Goal: Task Accomplishment & Management: Use online tool/utility

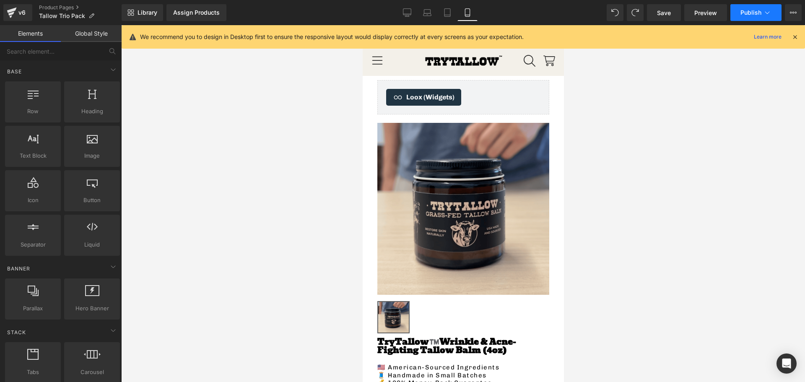
click at [759, 11] on span "Publish" at bounding box center [751, 12] width 21 height 7
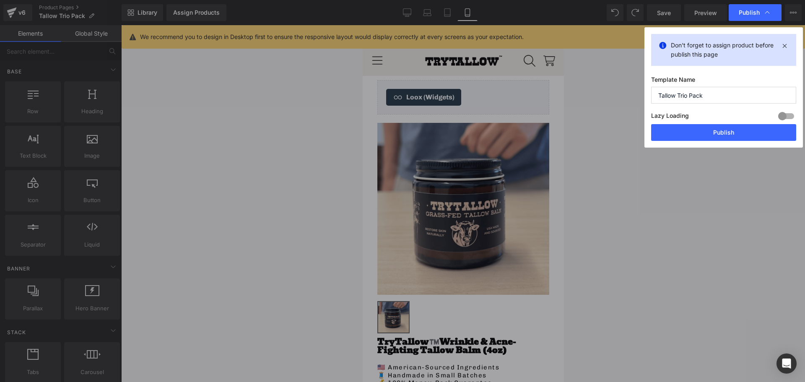
click at [702, 134] on button "Publish" at bounding box center [723, 132] width 145 height 17
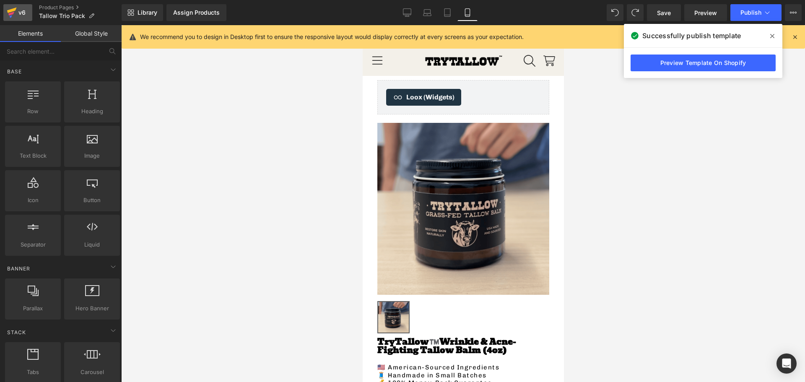
click at [25, 13] on div "v6" at bounding box center [22, 12] width 10 height 11
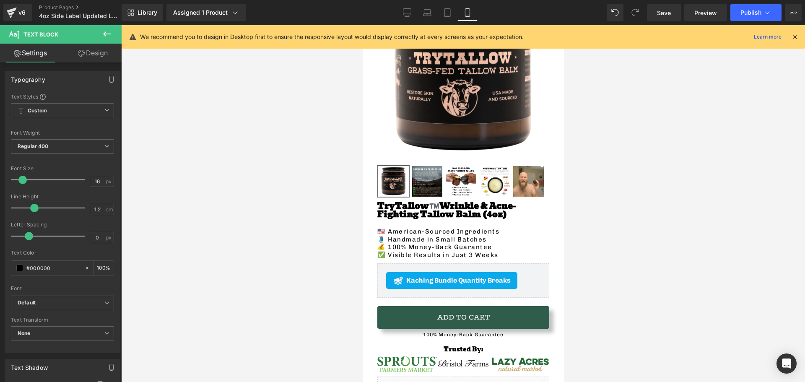
scroll to position [84, 0]
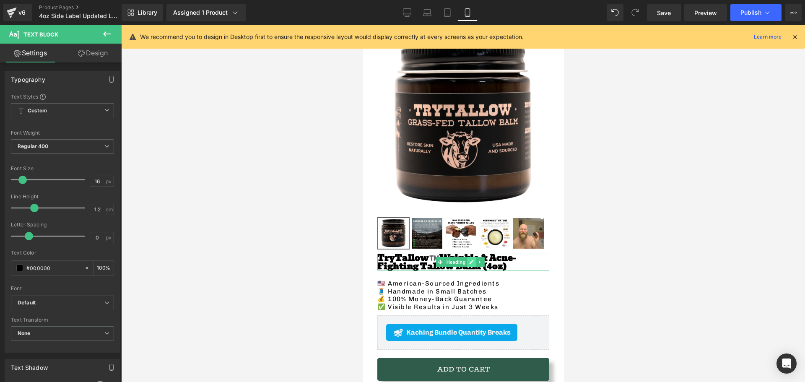
click at [470, 260] on icon at bounding box center [471, 262] width 5 height 5
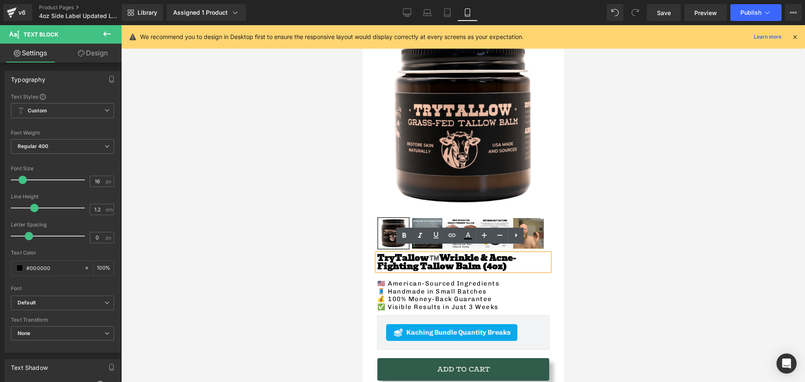
drag, startPoint x: 452, startPoint y: 262, endPoint x: 434, endPoint y: 253, distance: 19.1
click at [425, 254] on h1 "TryTallow™️ Wrinkle & Acne-Fighting Tallow Balm (4oz)" at bounding box center [463, 262] width 172 height 17
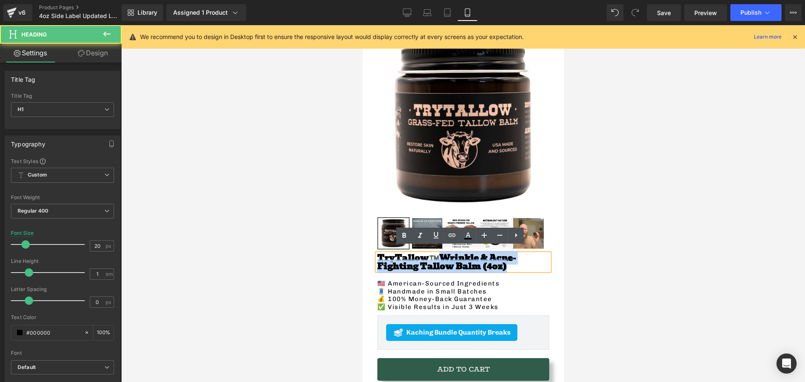
click at [434, 253] on span "Wrinkle & Acne-Fighting Tallow Balm (4oz)" at bounding box center [446, 262] width 139 height 22
drag, startPoint x: 443, startPoint y: 260, endPoint x: 429, endPoint y: 252, distance: 15.2
click at [429, 254] on h1 "TryTallow™️ Wrinkle & Acne-Fighting Tallow Balm (4oz)" at bounding box center [463, 262] width 172 height 17
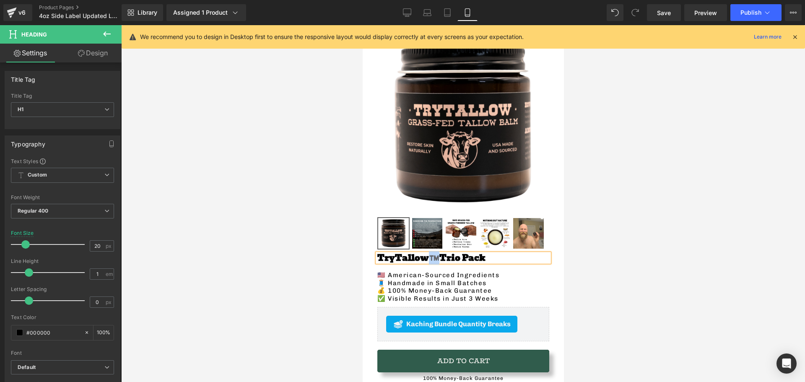
drag, startPoint x: 420, startPoint y: 249, endPoint x: 415, endPoint y: 250, distance: 5.6
click at [415, 251] on strong "TryTallow™️ Trio Pack" at bounding box center [431, 257] width 108 height 13
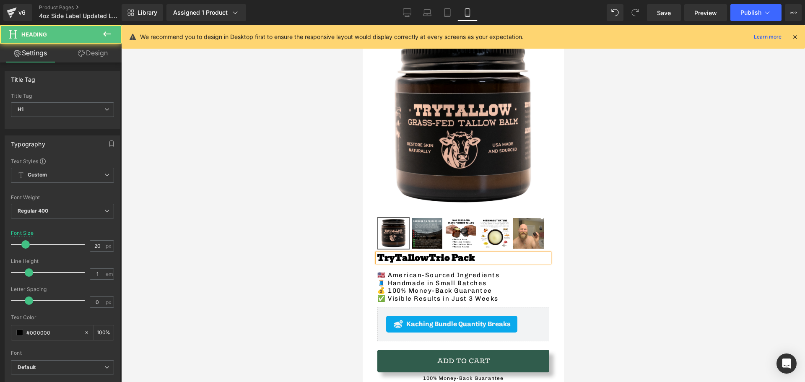
click at [391, 252] on strong "TryTallow Trio Pack" at bounding box center [425, 257] width 97 height 13
click at [411, 252] on span "Trio Pack" at bounding box center [434, 257] width 46 height 13
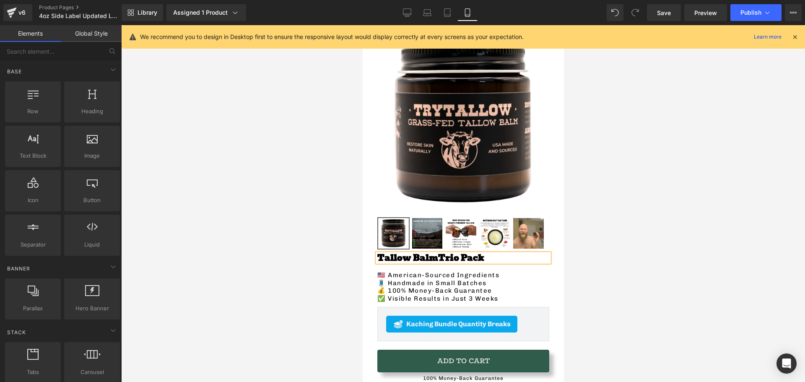
click at [266, 260] on div at bounding box center [463, 203] width 684 height 357
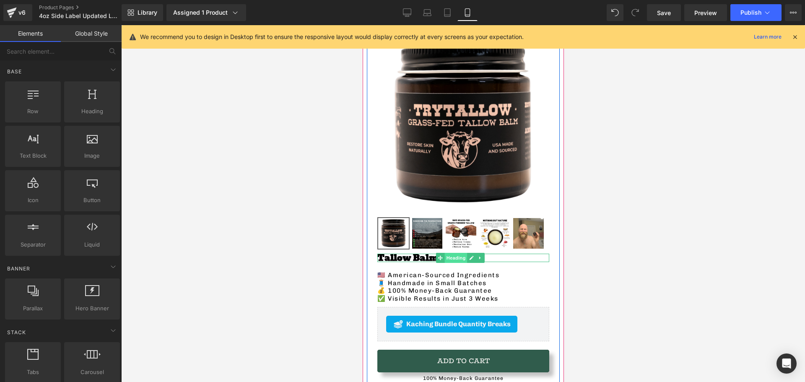
click at [457, 253] on span "Heading" at bounding box center [455, 258] width 23 height 10
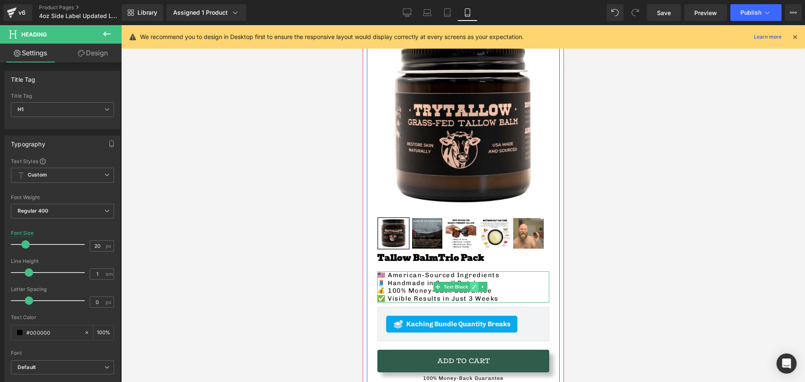
click at [473, 284] on icon at bounding box center [473, 286] width 5 height 5
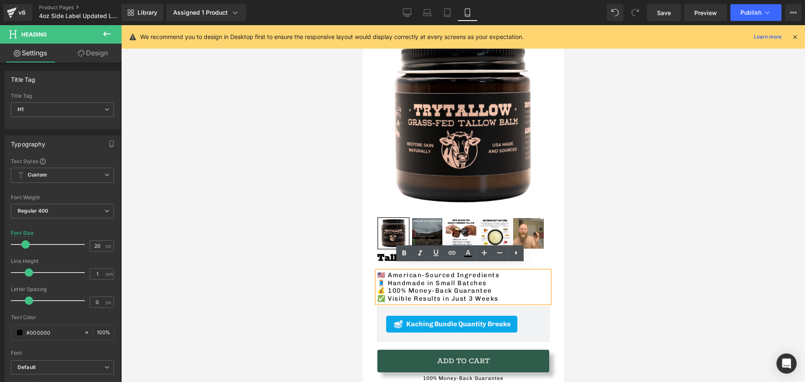
drag, startPoint x: 499, startPoint y: 278, endPoint x: 421, endPoint y: 277, distance: 78.0
click at [419, 279] on p "🧵 Handmade in Small Batches" at bounding box center [463, 283] width 172 height 8
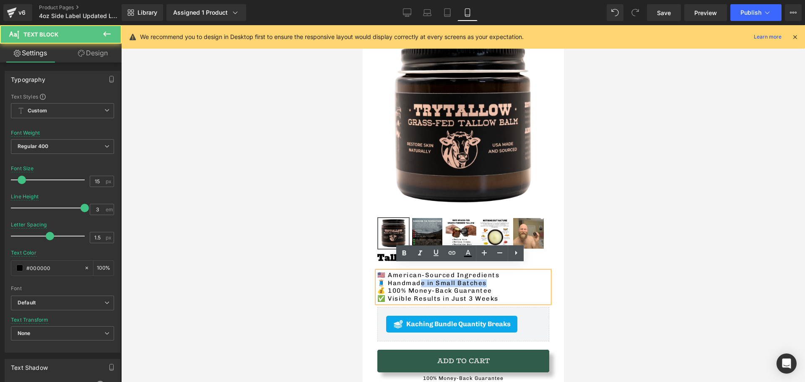
click at [492, 279] on p "🧵 Handmade in Small Batches" at bounding box center [463, 283] width 172 height 8
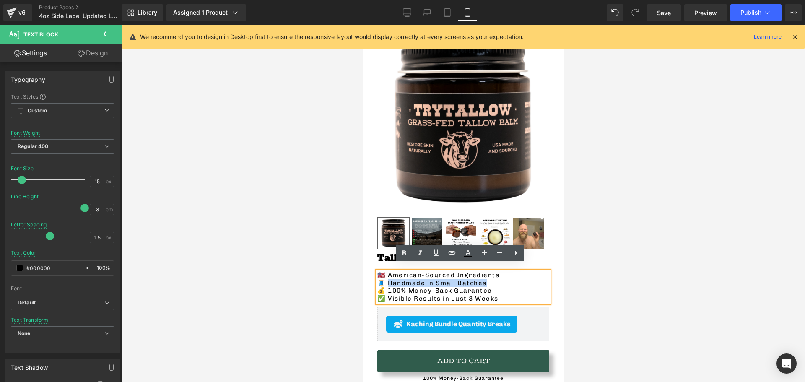
drag, startPoint x: 484, startPoint y: 275, endPoint x: 390, endPoint y: 278, distance: 94.4
click at [390, 279] on p "🧵 Handmade in Small Batches" at bounding box center [463, 283] width 172 height 8
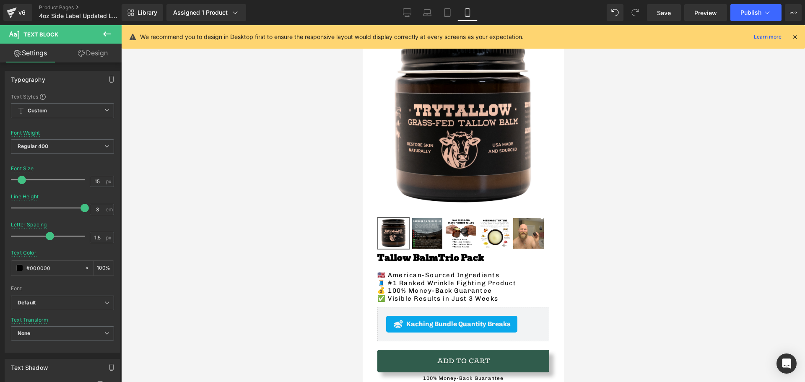
click at [261, 271] on div at bounding box center [463, 203] width 684 height 357
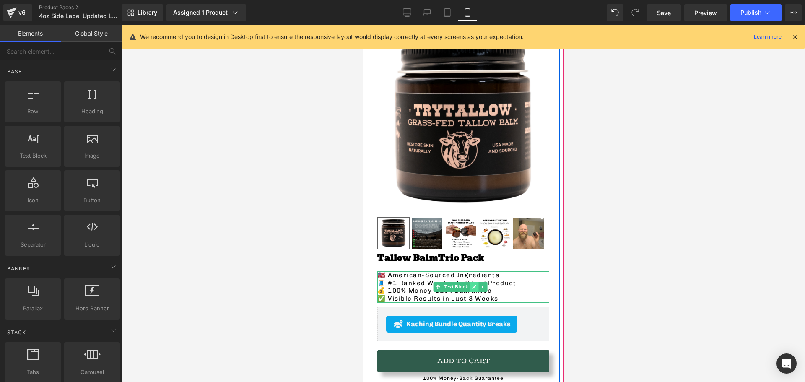
click at [434, 282] on span at bounding box center [437, 287] width 9 height 10
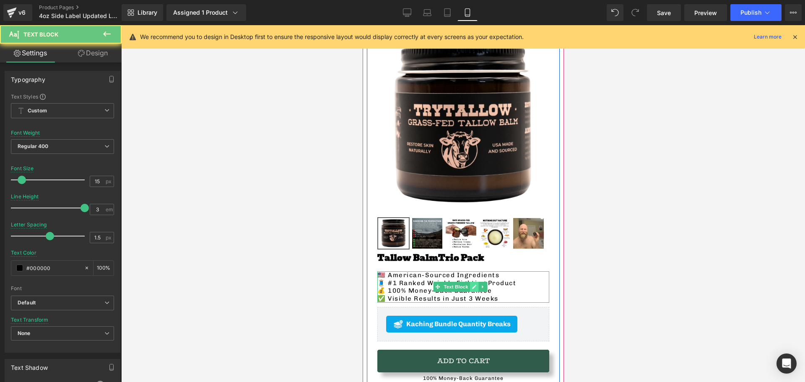
click at [475, 284] on icon at bounding box center [473, 286] width 5 height 5
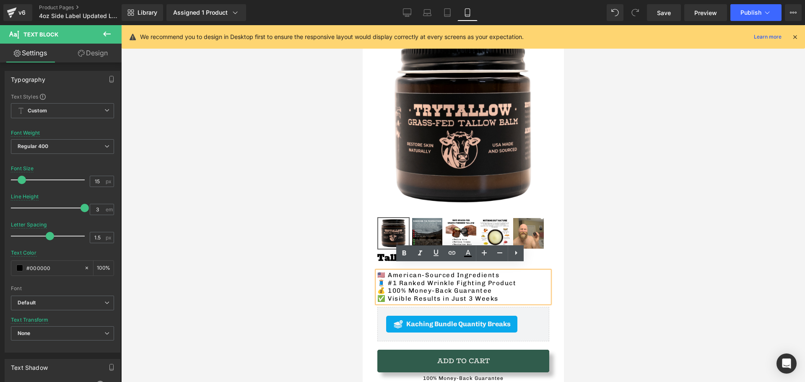
click at [448, 279] on p "🧵 #1 Ranked Wrinkle Fighting Product" at bounding box center [463, 283] width 172 height 8
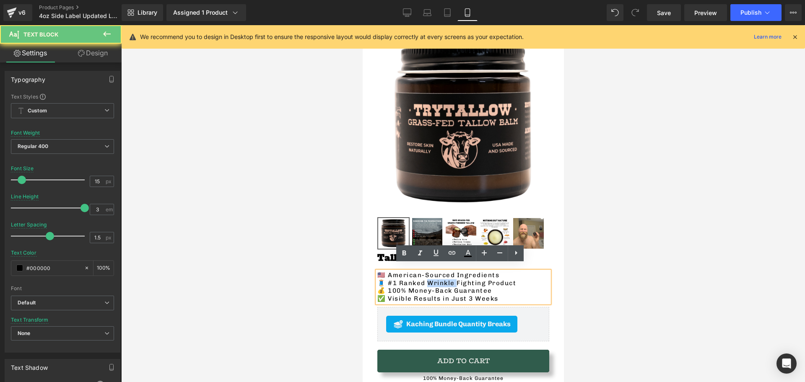
click at [448, 279] on p "🧵 #1 Ranked Wrinkle Fighting Product" at bounding box center [463, 283] width 172 height 8
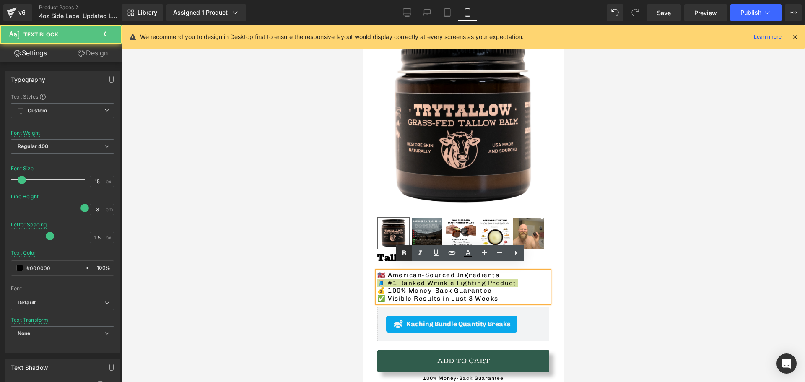
click at [404, 249] on icon at bounding box center [404, 253] width 10 height 10
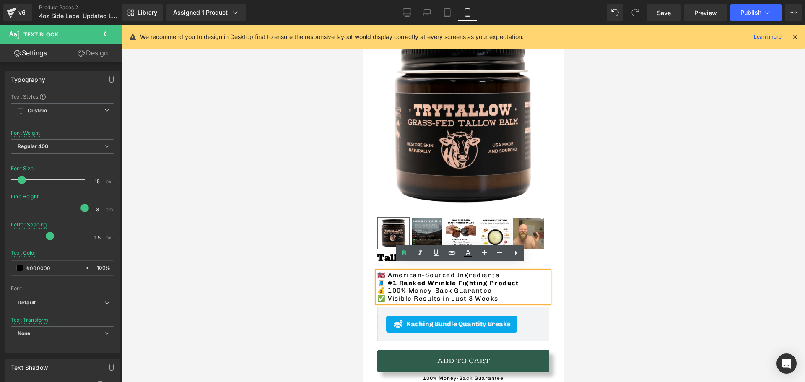
click at [301, 251] on div at bounding box center [463, 203] width 684 height 357
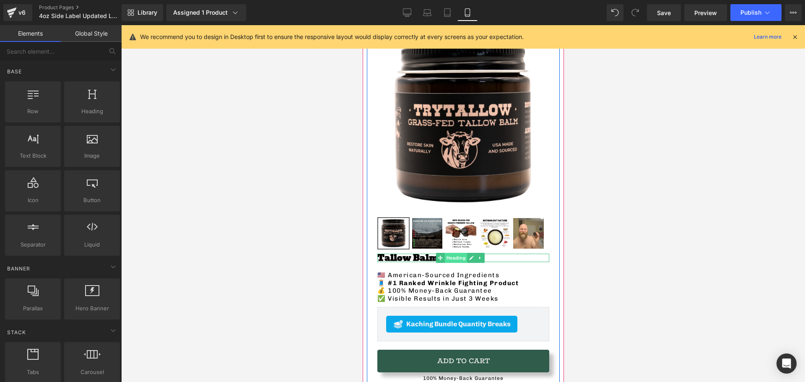
click at [450, 253] on span "Heading" at bounding box center [455, 258] width 23 height 10
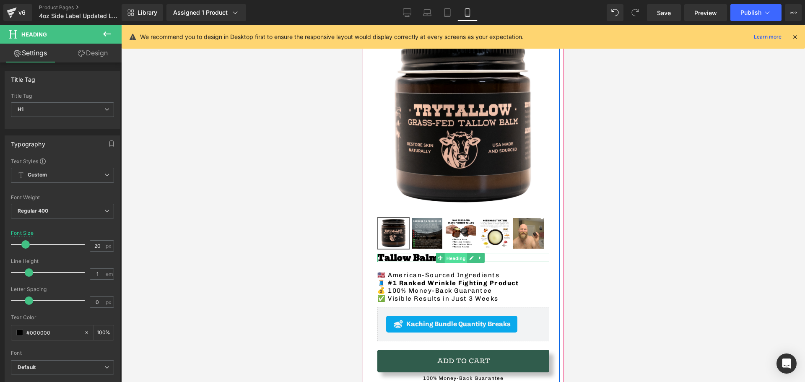
click at [450, 253] on span "Heading" at bounding box center [455, 258] width 23 height 10
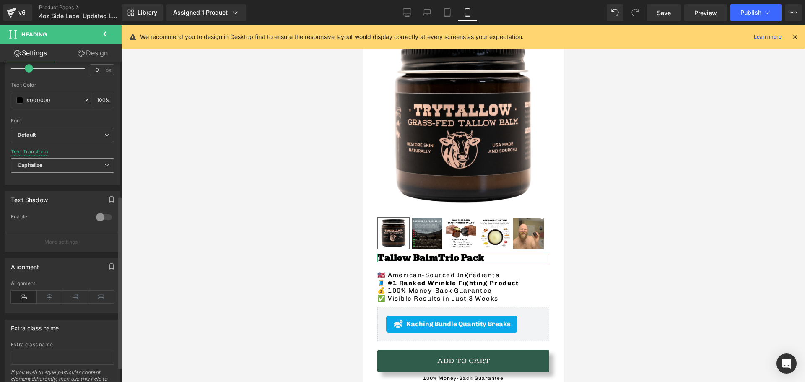
scroll to position [252, 0]
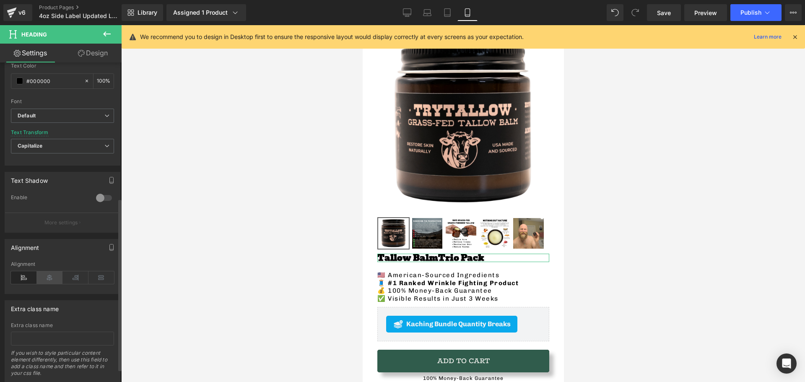
click at [50, 277] on icon at bounding box center [50, 277] width 26 height 13
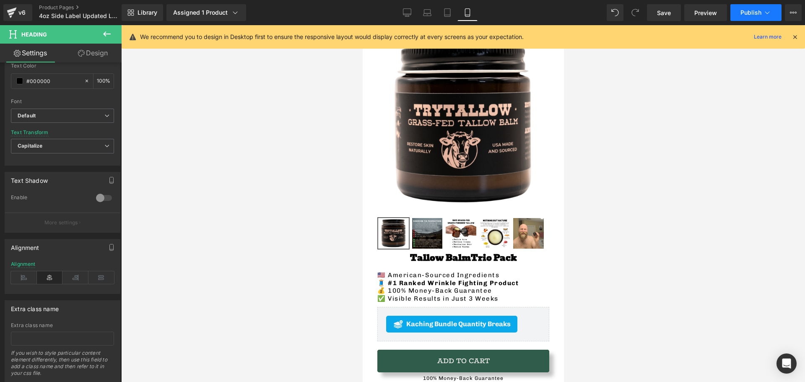
click at [761, 13] on span "Publish" at bounding box center [751, 12] width 21 height 7
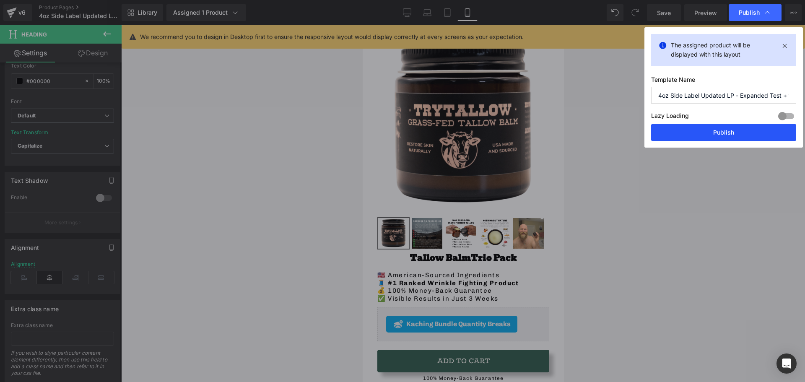
click at [694, 130] on button "Publish" at bounding box center [723, 132] width 145 height 17
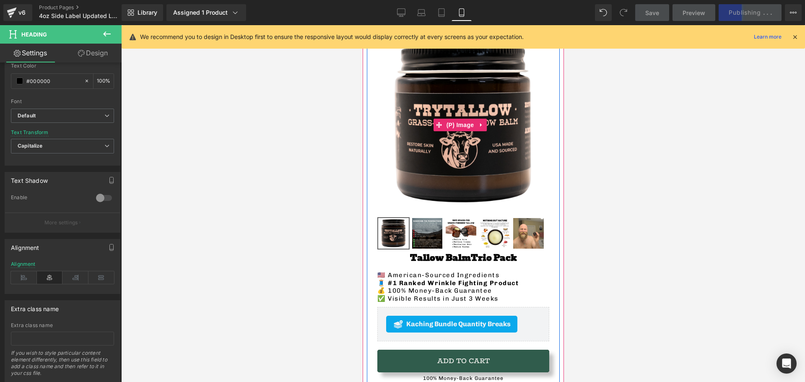
scroll to position [0, 0]
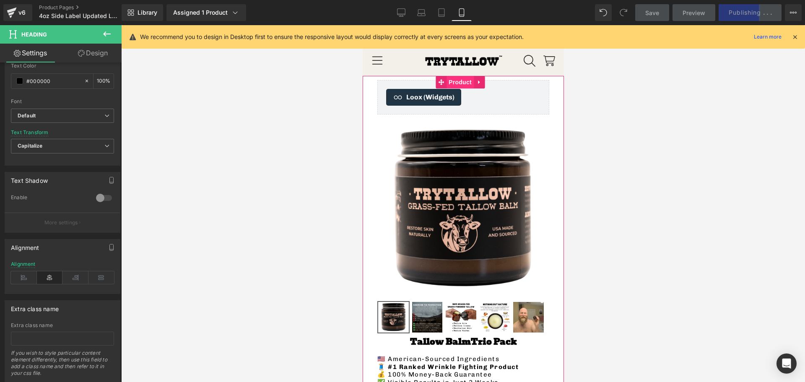
click at [455, 78] on span "Product" at bounding box center [459, 82] width 27 height 13
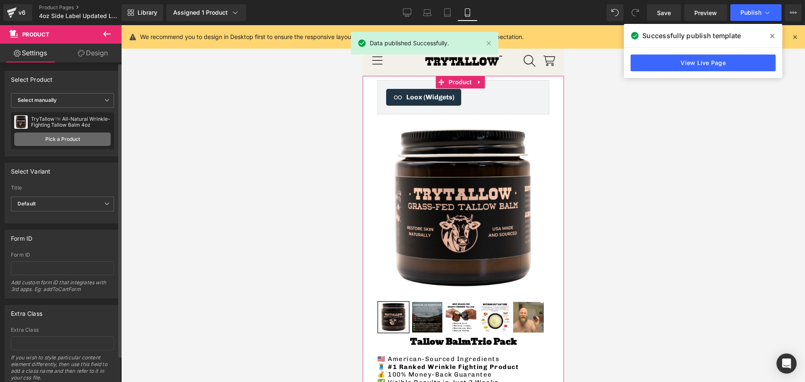
click at [48, 139] on link "Pick a Product" at bounding box center [62, 139] width 96 height 13
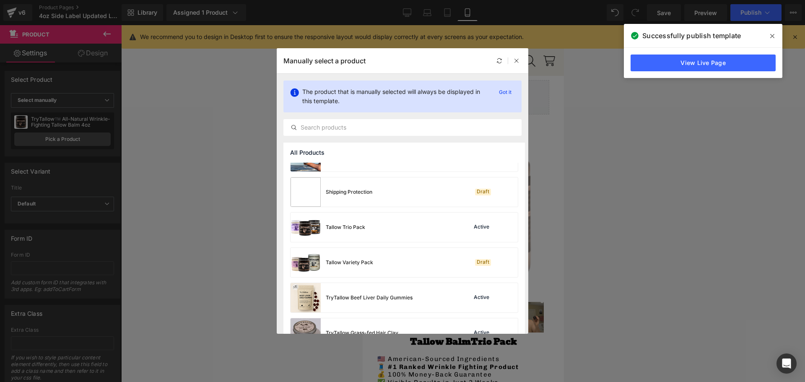
scroll to position [168, 0]
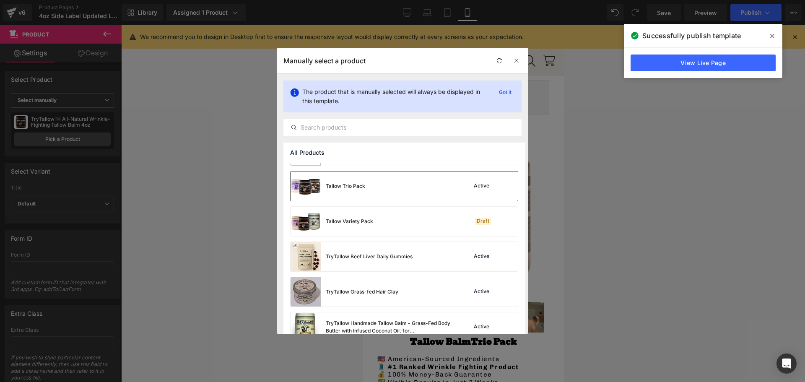
click at [368, 189] on div "Tallow Trio Pack Active" at bounding box center [404, 185] width 227 height 29
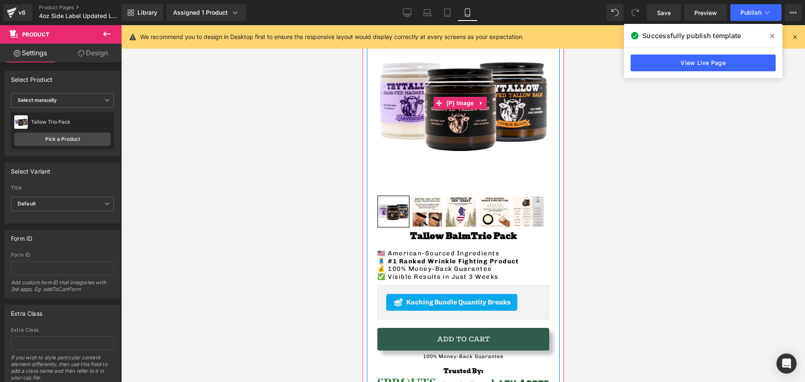
scroll to position [126, 0]
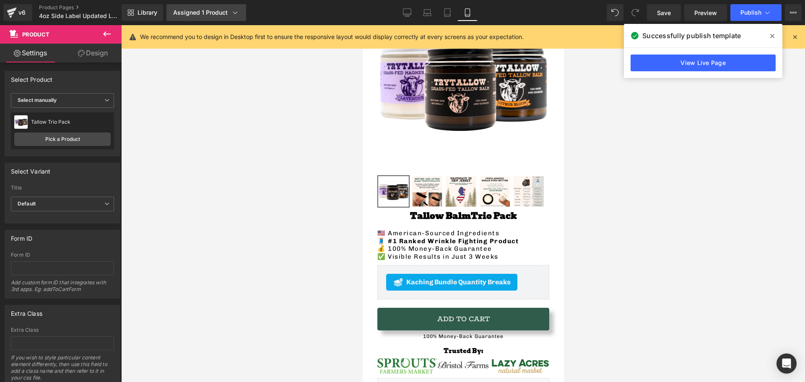
click at [200, 16] on div "Assigned 1 Product" at bounding box center [206, 12] width 66 height 8
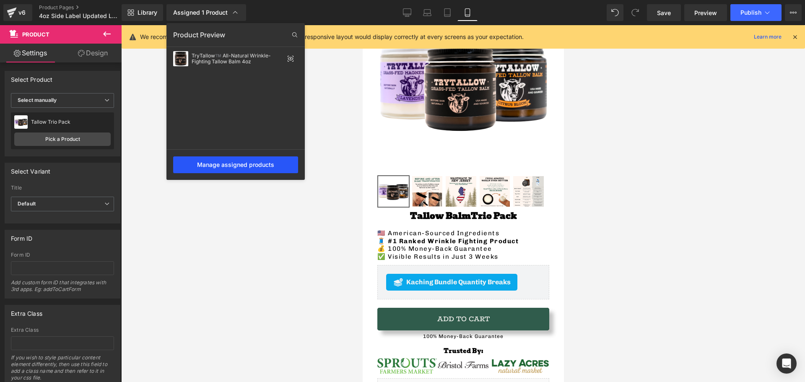
click at [214, 167] on div "Manage assigned products" at bounding box center [235, 164] width 125 height 17
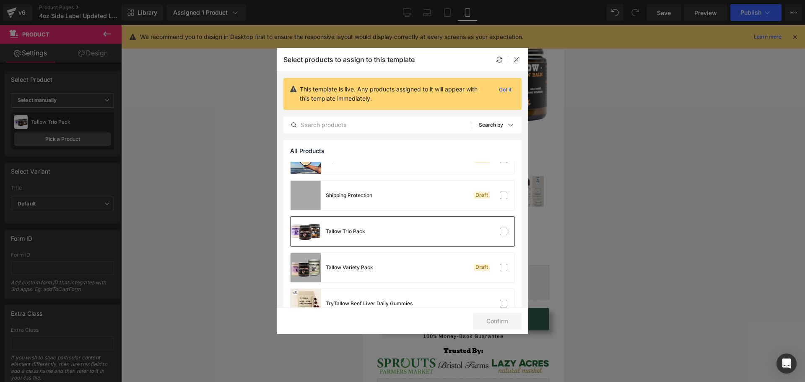
click at [451, 228] on div "Tallow Trio Pack" at bounding box center [403, 231] width 224 height 29
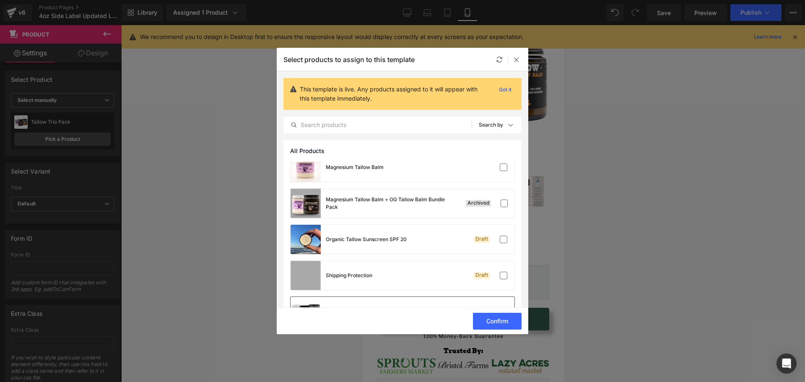
scroll to position [0, 0]
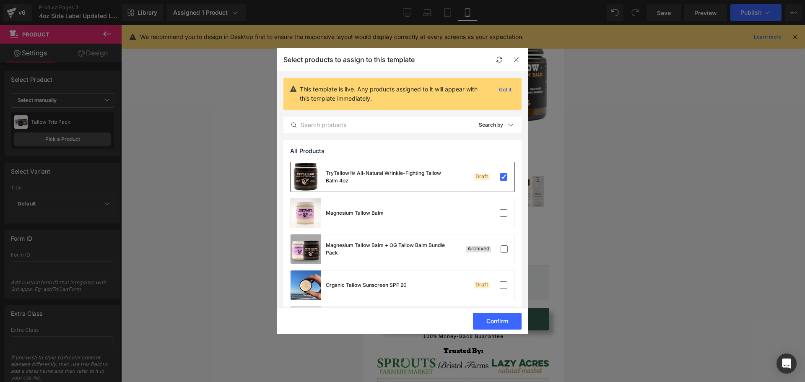
click at [459, 179] on div "TryTallow™️ All-Natural Wrinkle-Fighting Tallow Balm 4oz Draft" at bounding box center [403, 176] width 224 height 29
click at [485, 315] on button "Confirm" at bounding box center [497, 321] width 49 height 17
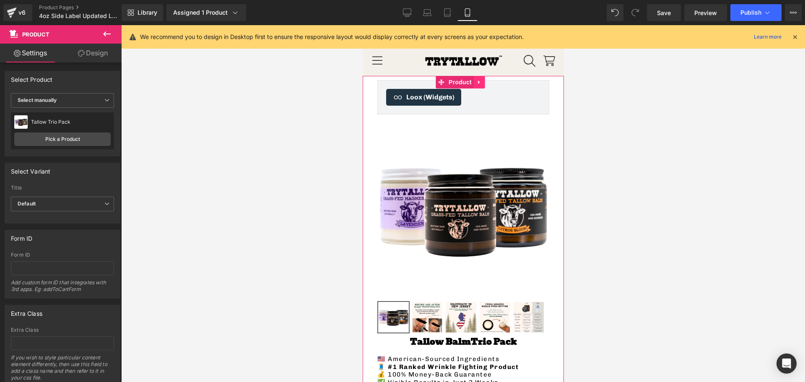
click at [478, 81] on icon at bounding box center [479, 83] width 2 height 4
drag, startPoint x: 473, startPoint y: 82, endPoint x: 680, endPoint y: 170, distance: 225.1
click at [473, 82] on icon at bounding box center [473, 82] width 6 height 6
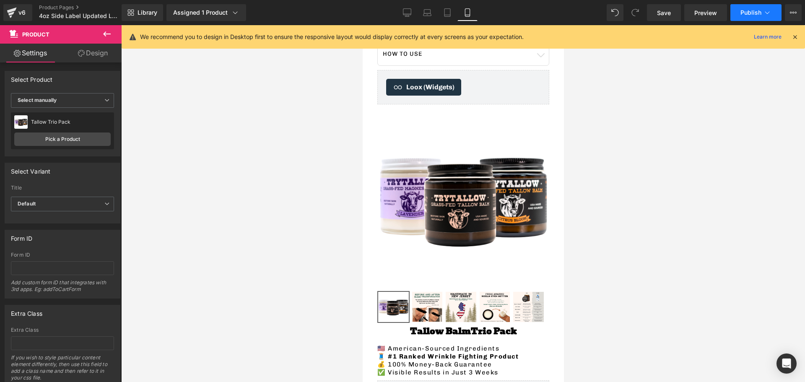
click at [764, 10] on icon at bounding box center [767, 12] width 8 height 8
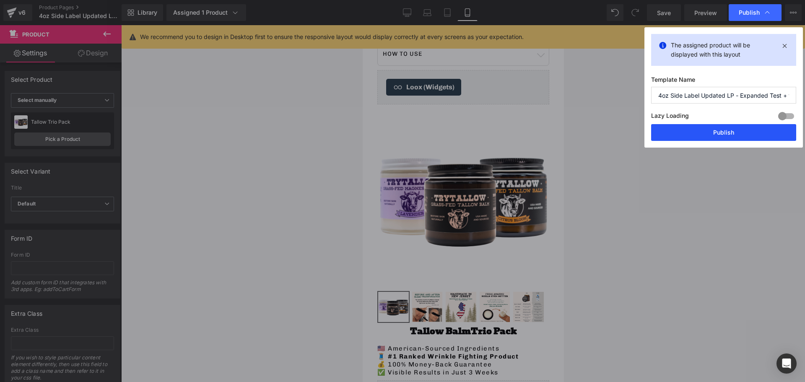
click at [719, 126] on button "Publish" at bounding box center [723, 132] width 145 height 17
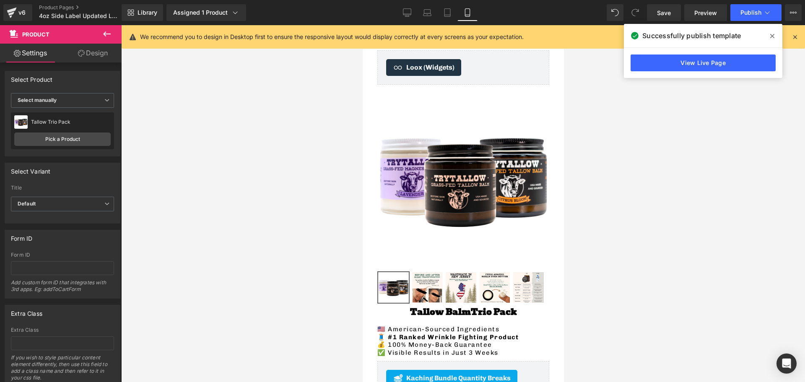
scroll to position [0, 0]
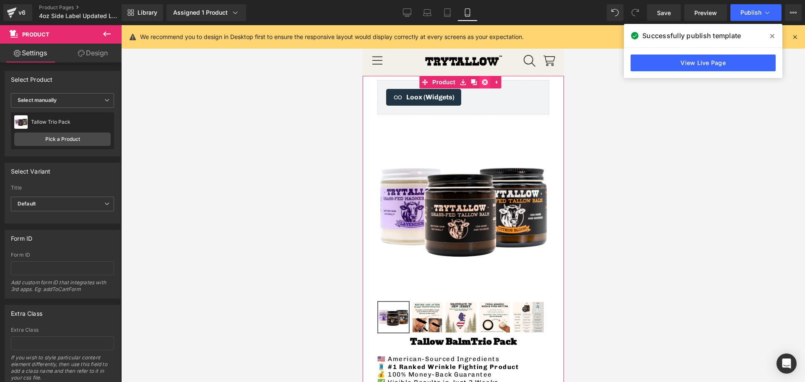
click at [486, 79] on icon at bounding box center [484, 82] width 6 height 6
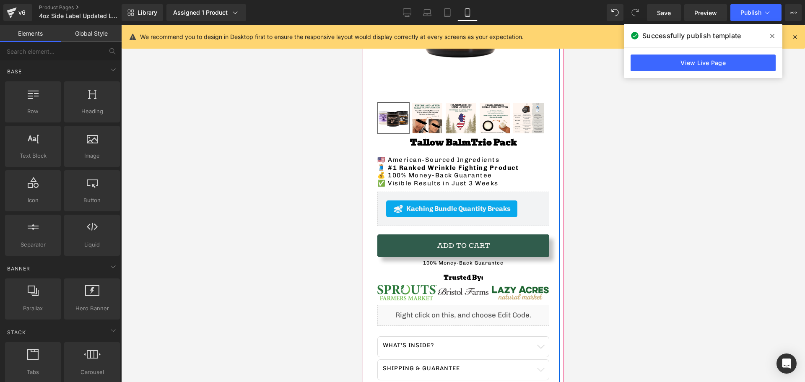
scroll to position [210, 0]
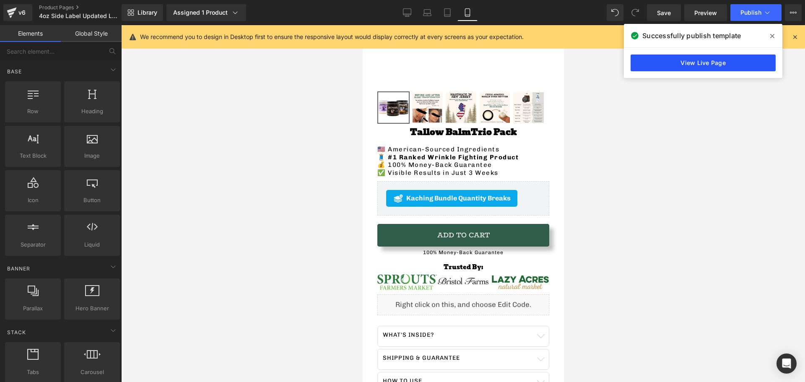
click at [697, 62] on link "View Live Page" at bounding box center [703, 63] width 145 height 17
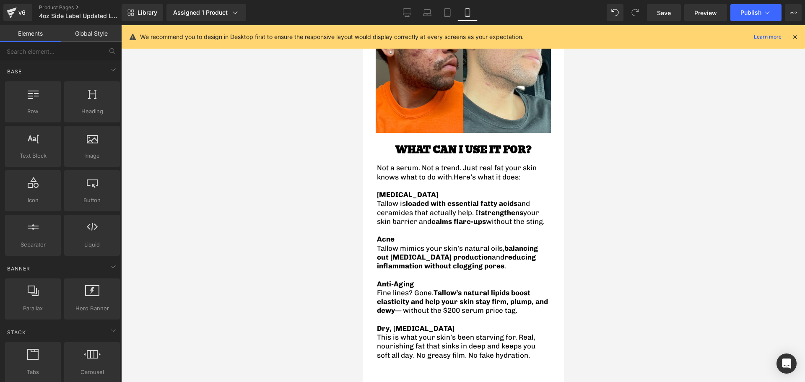
scroll to position [839, 0]
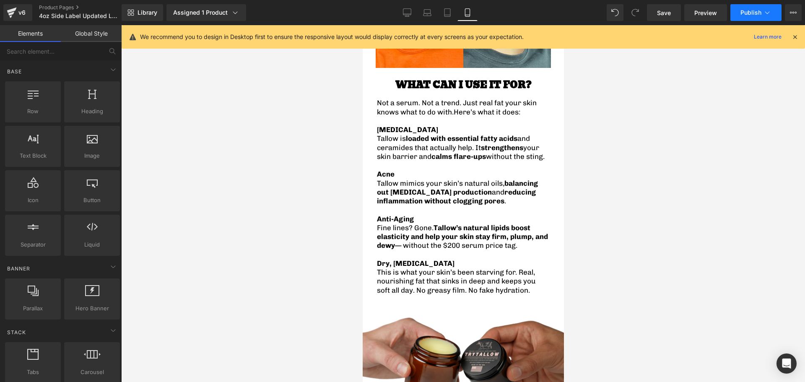
click at [751, 14] on span "Publish" at bounding box center [751, 12] width 21 height 7
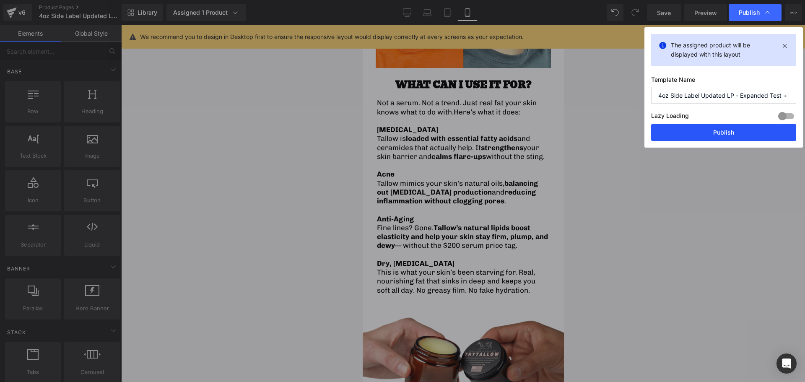
click at [694, 128] on button "Publish" at bounding box center [723, 132] width 145 height 17
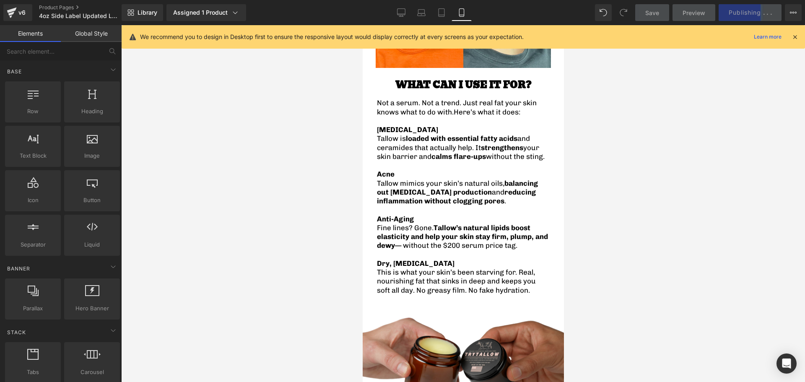
click at [792, 37] on icon at bounding box center [795, 37] width 8 height 8
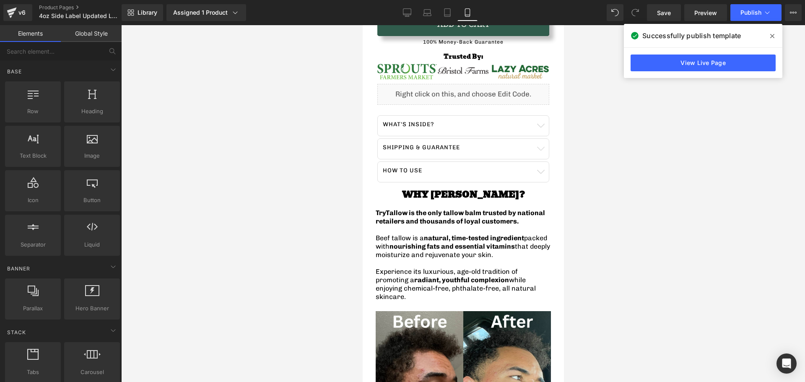
scroll to position [335, 0]
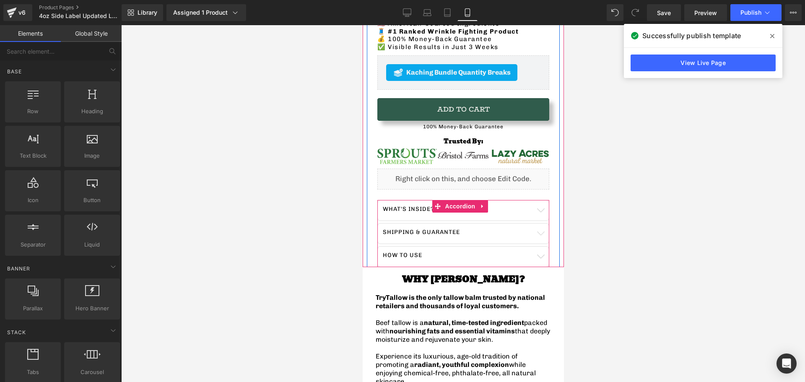
click at [362, 25] on div at bounding box center [362, 25] width 0 height 0
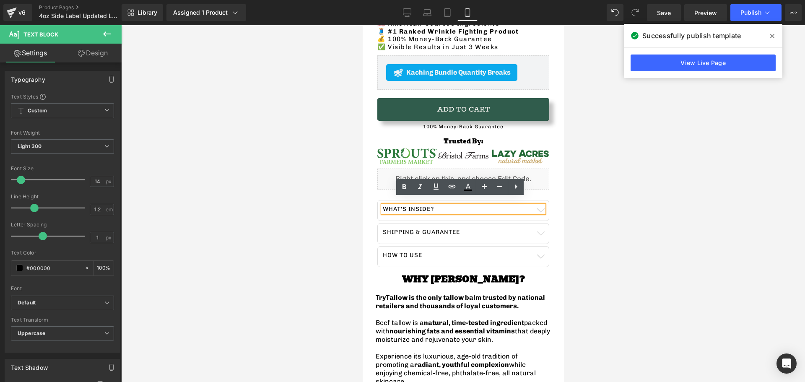
click at [537, 205] on p "What's Inside?" at bounding box center [462, 209] width 161 height 8
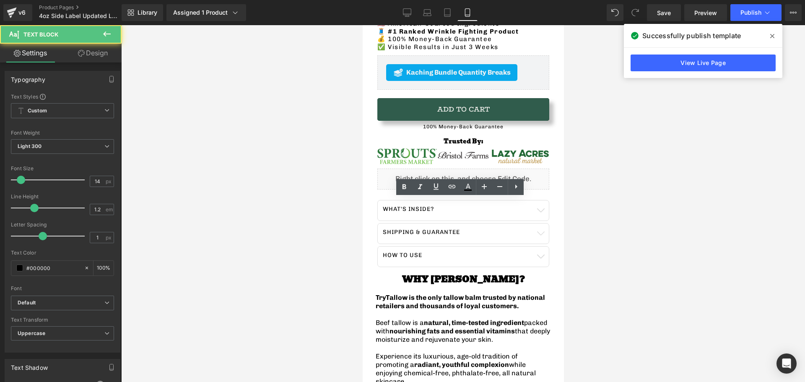
click at [608, 205] on div at bounding box center [463, 203] width 684 height 357
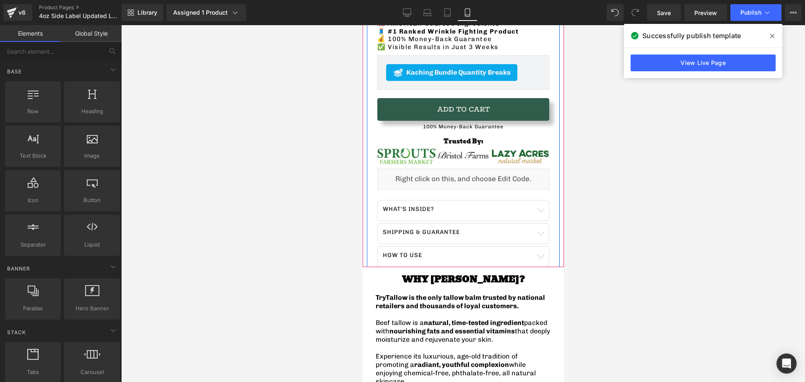
click at [536, 206] on button "button" at bounding box center [540, 210] width 17 height 20
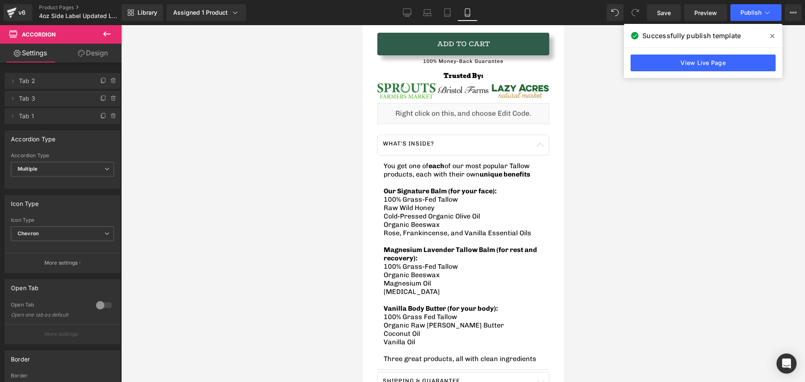
scroll to position [294, 0]
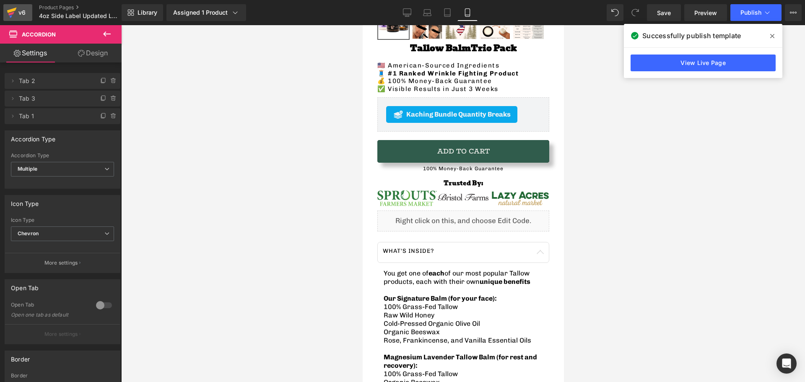
click at [14, 14] on icon at bounding box center [12, 12] width 10 height 21
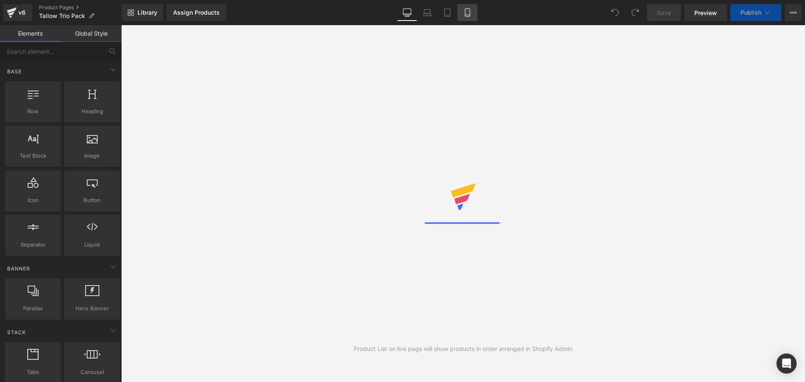
click at [469, 16] on icon at bounding box center [467, 12] width 8 height 8
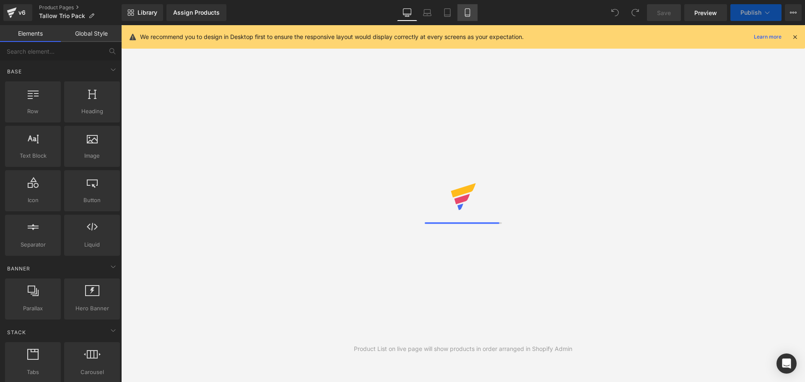
click at [466, 13] on icon at bounding box center [467, 12] width 8 height 8
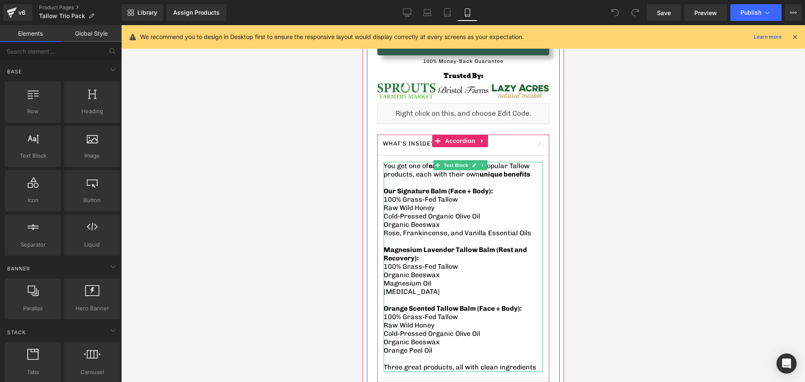
scroll to position [461, 0]
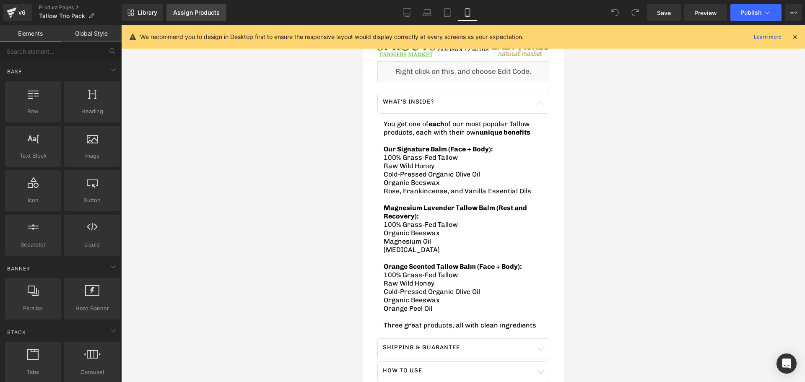
click at [187, 10] on div "Assign Products" at bounding box center [196, 12] width 47 height 7
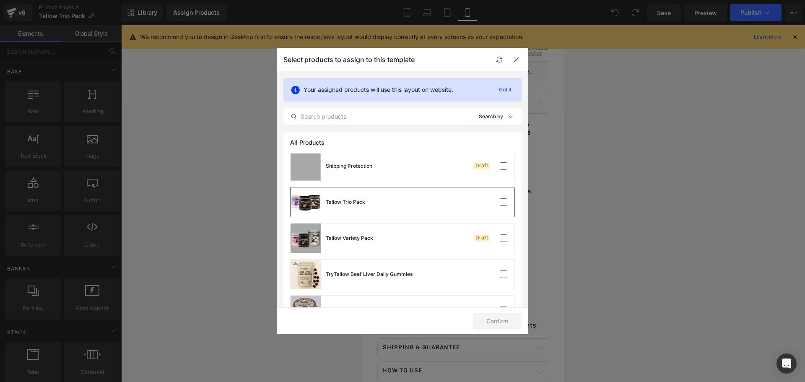
scroll to position [126, 0]
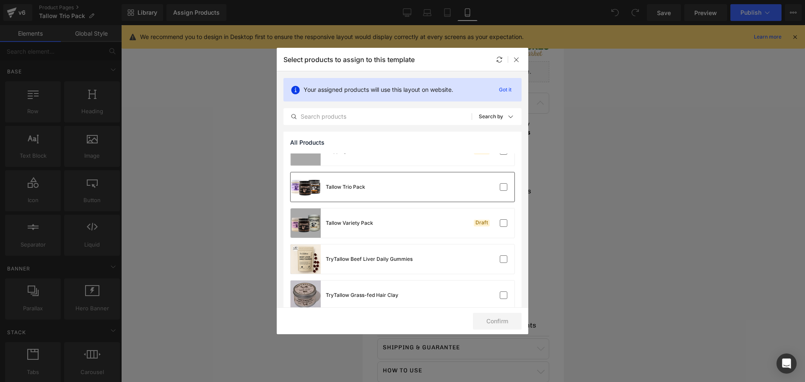
click at [468, 201] on div "Tallow Trio Pack" at bounding box center [403, 186] width 224 height 29
click at [504, 322] on button "Confirm" at bounding box center [497, 321] width 49 height 17
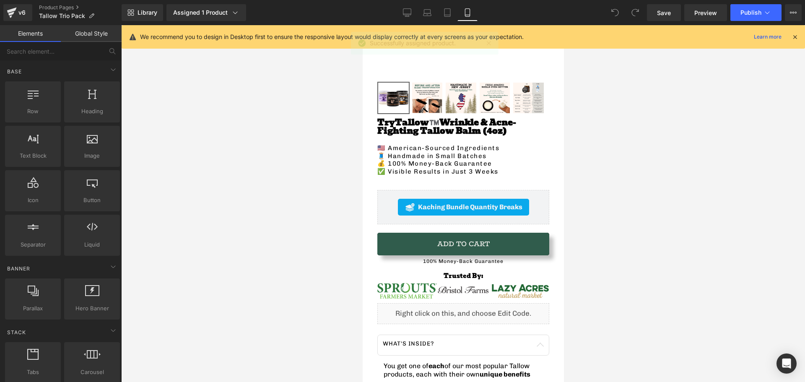
scroll to position [84, 0]
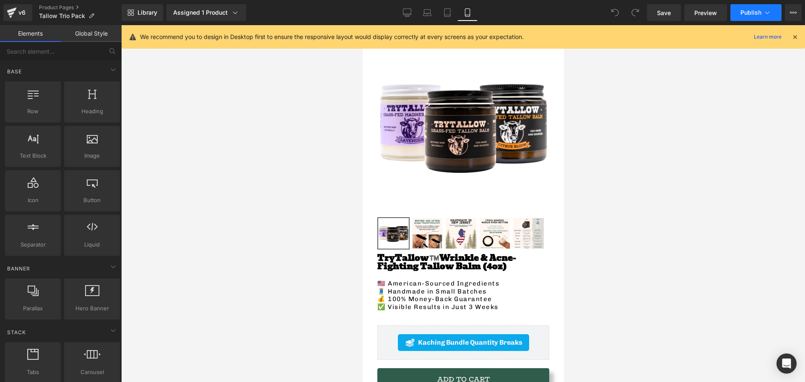
click at [751, 14] on span "Publish" at bounding box center [751, 12] width 21 height 7
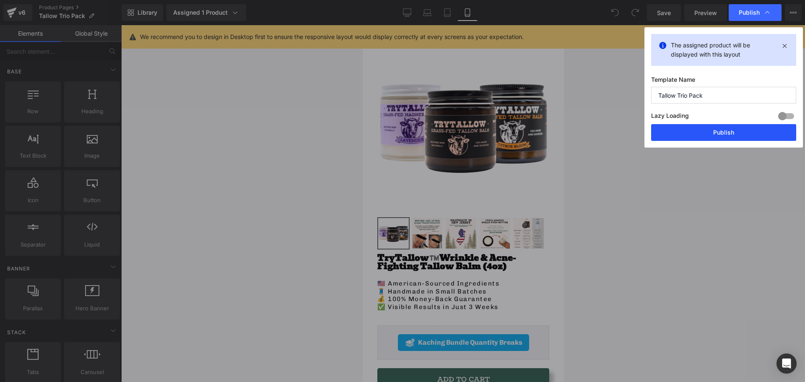
click at [719, 129] on button "Publish" at bounding box center [723, 132] width 145 height 17
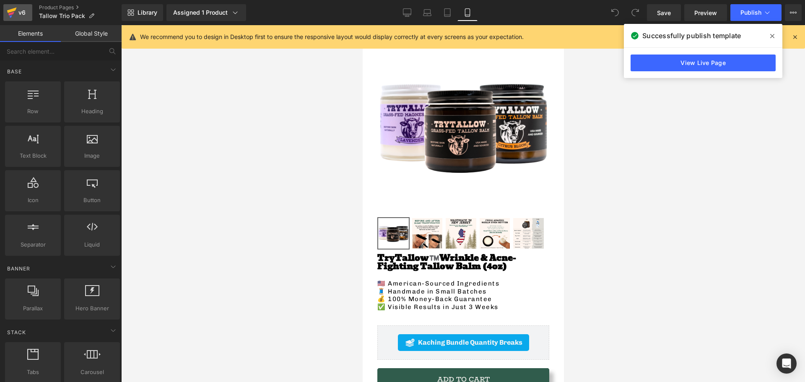
click at [20, 10] on div "v6" at bounding box center [22, 12] width 10 height 11
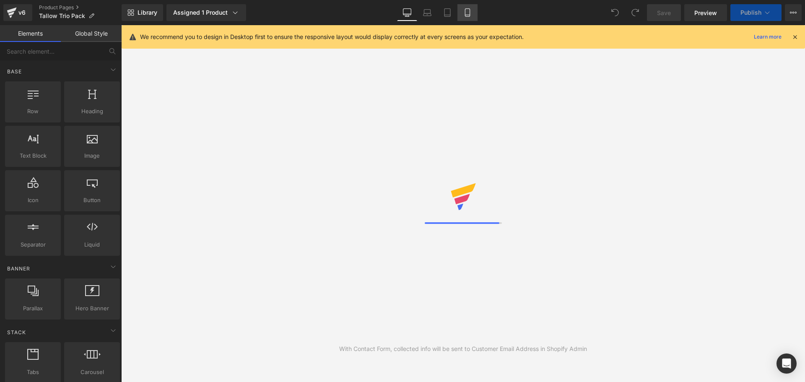
click at [466, 13] on icon at bounding box center [467, 12] width 8 height 8
click at [471, 13] on icon at bounding box center [467, 12] width 8 height 8
click at [795, 35] on icon at bounding box center [795, 37] width 8 height 8
click at [792, 37] on announcement-bar "🚚 Free Shipping When You Spend $50+" at bounding box center [463, 35] width 684 height 21
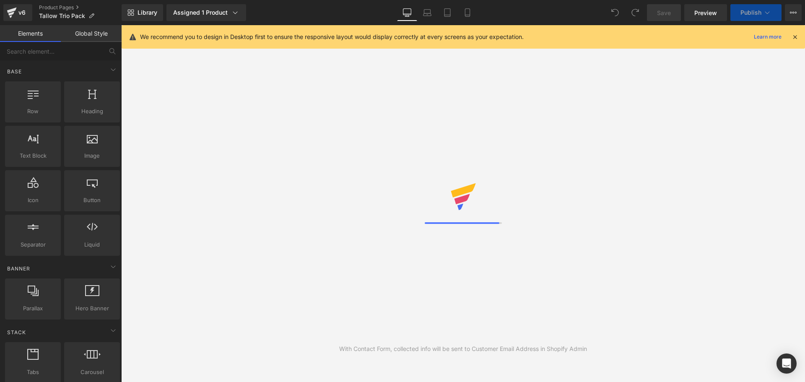
click at [795, 37] on announcement-bar "🚚 Free Shipping When You Spend $50+" at bounding box center [463, 35] width 684 height 21
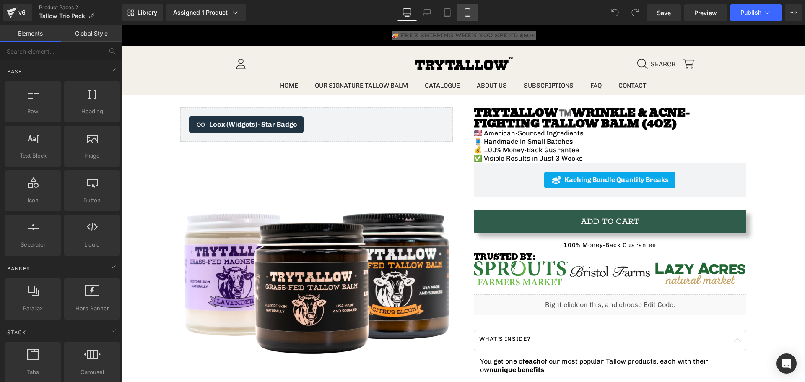
click at [470, 11] on icon at bounding box center [467, 12] width 8 height 8
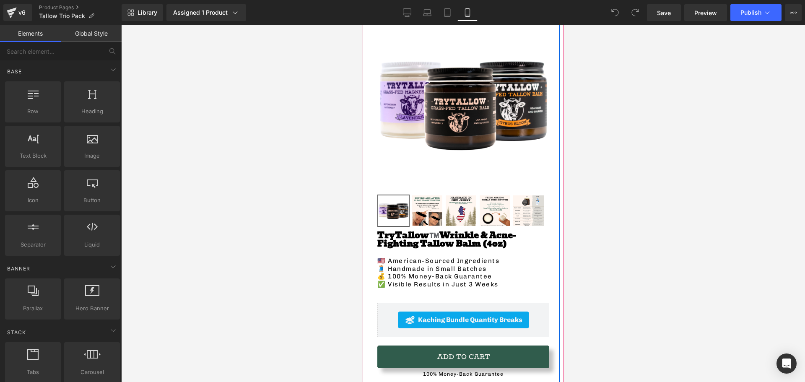
scroll to position [168, 0]
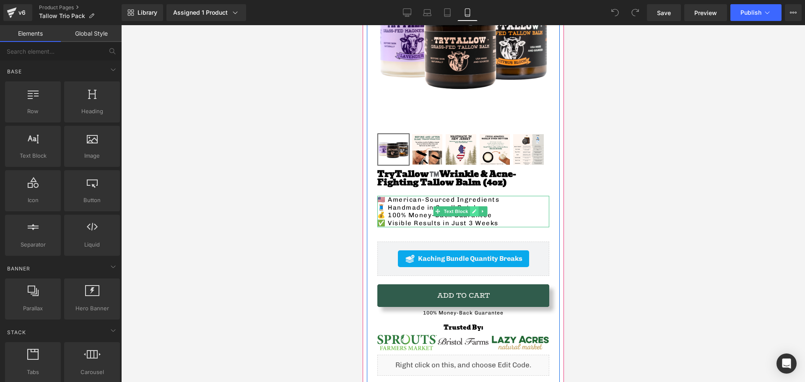
click at [475, 210] on icon at bounding box center [474, 212] width 4 height 4
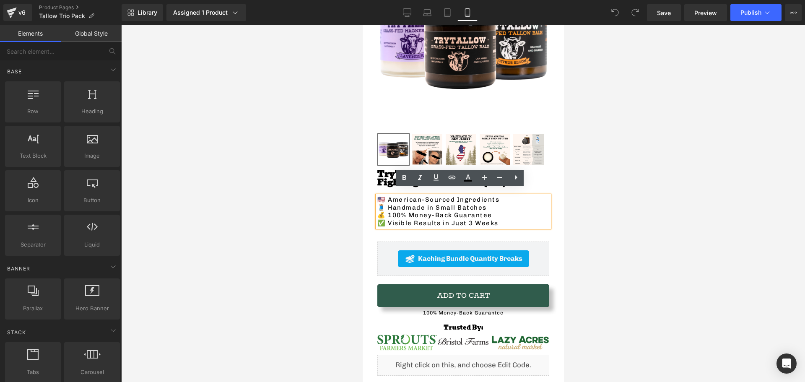
drag, startPoint x: 485, startPoint y: 200, endPoint x: 430, endPoint y: 203, distance: 55.0
click at [408, 204] on p "🧵 Handmade in Small Batches" at bounding box center [463, 208] width 172 height 8
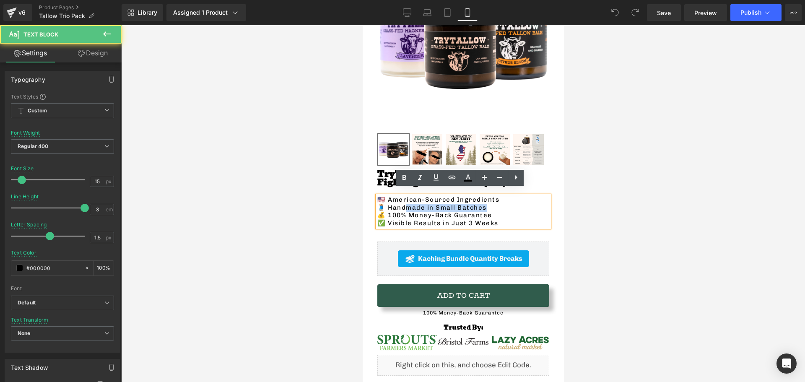
click at [450, 204] on p "🧵 Handmade in Small Batches" at bounding box center [463, 208] width 172 height 8
drag, startPoint x: 485, startPoint y: 204, endPoint x: 390, endPoint y: 203, distance: 94.8
click at [390, 204] on p "🧵 Handmade in Small Batches" at bounding box center [463, 208] width 172 height 8
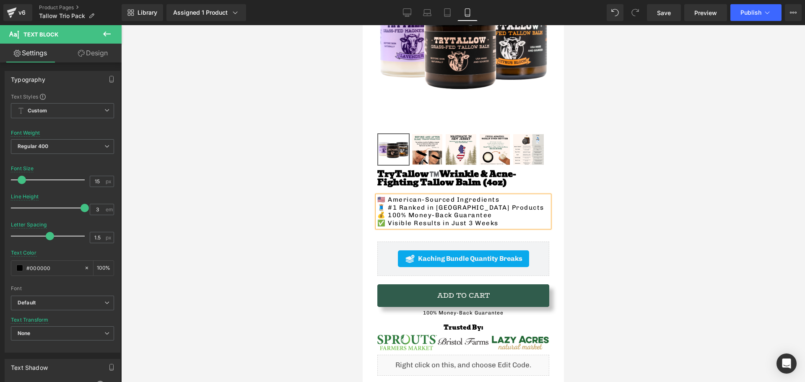
click at [465, 204] on p "🧵 #1 Ranked in Tallow Products" at bounding box center [463, 208] width 172 height 8
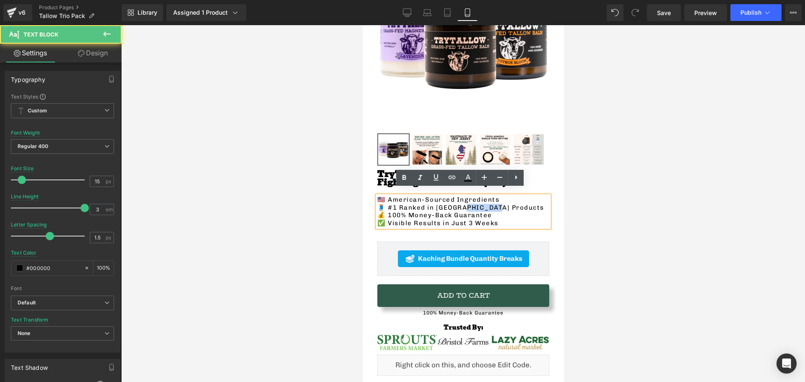
click at [465, 204] on p "🧵 #1 Ranked in Tallow Products" at bounding box center [463, 208] width 172 height 8
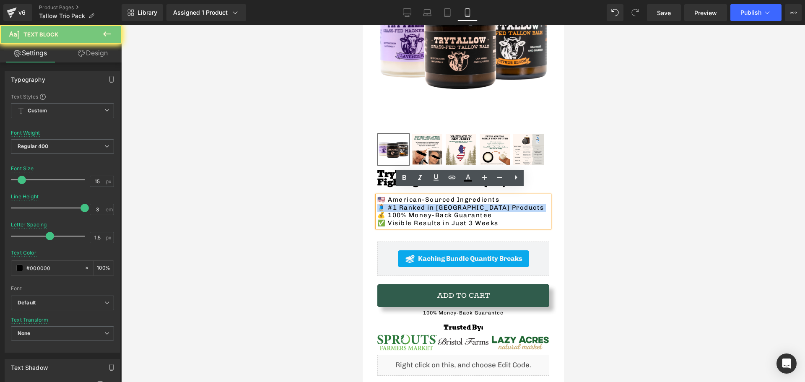
click at [465, 204] on p "🧵 #1 Ranked in Tallow Products" at bounding box center [463, 208] width 172 height 8
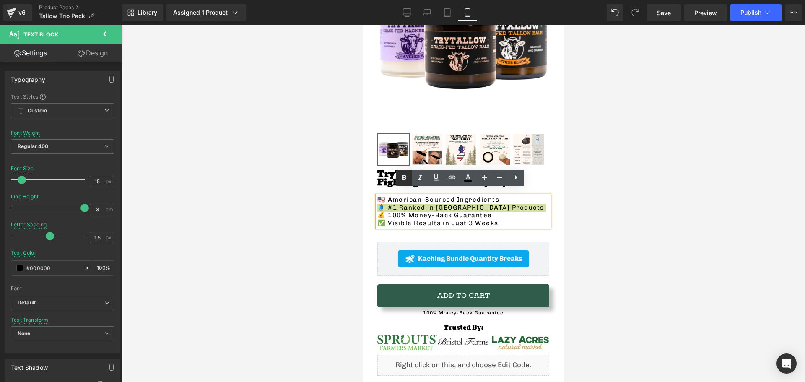
click at [403, 177] on icon at bounding box center [405, 177] width 4 height 5
click at [488, 181] on icon at bounding box center [484, 177] width 10 height 10
type input "17"
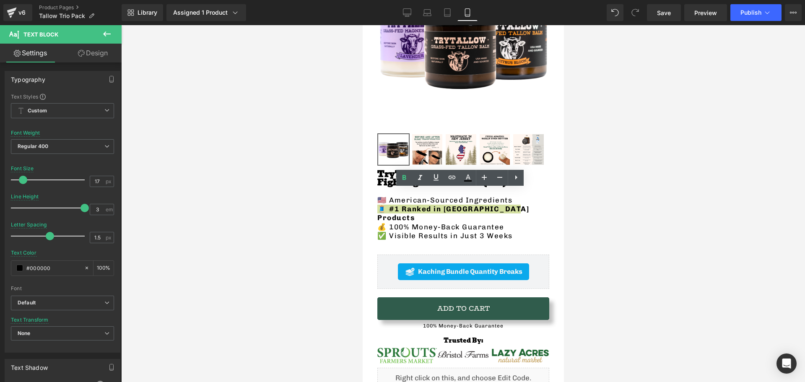
click at [251, 213] on div at bounding box center [463, 203] width 684 height 357
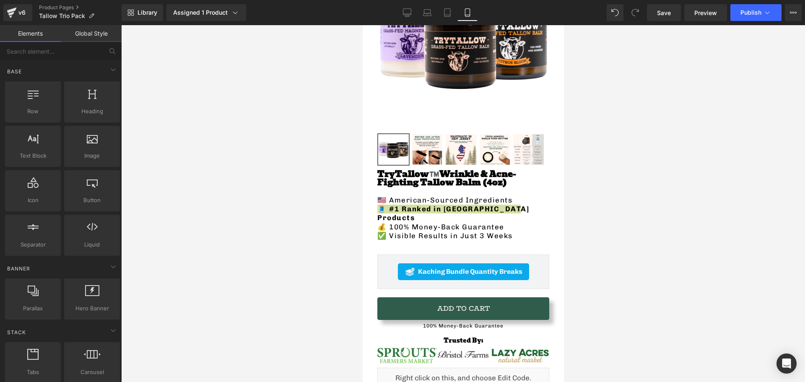
click at [324, 234] on div at bounding box center [463, 203] width 684 height 357
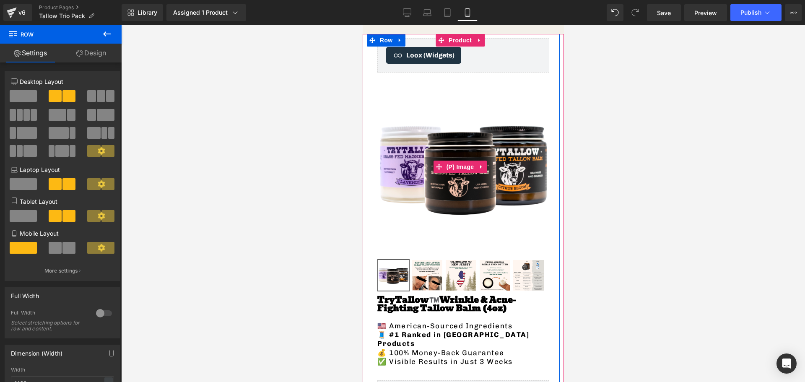
scroll to position [0, 0]
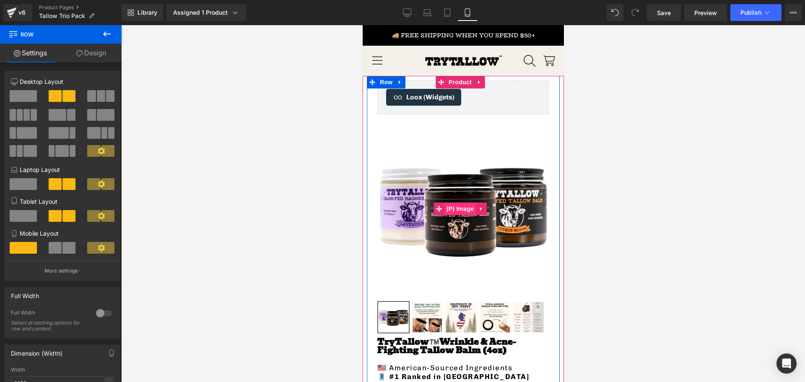
click at [460, 204] on span "(P) Image" at bounding box center [460, 209] width 32 height 13
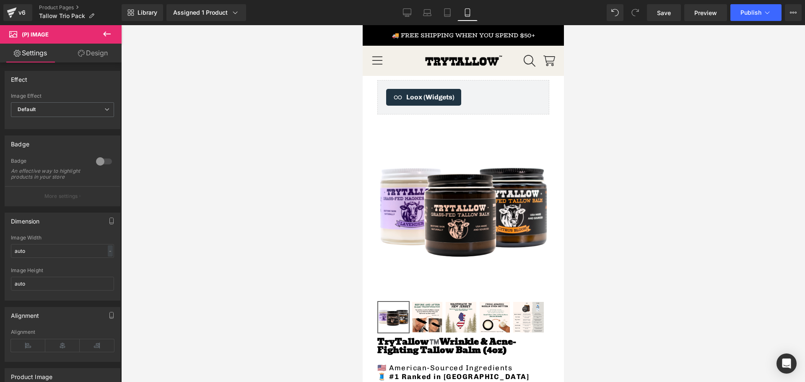
click at [81, 53] on icon at bounding box center [81, 53] width 7 height 7
click at [0, 0] on div "Spacing" at bounding box center [0, 0] width 0 height 0
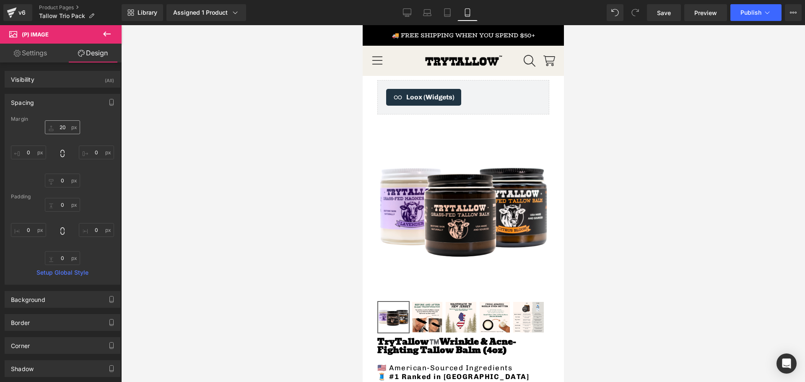
type input "20"
type input "0"
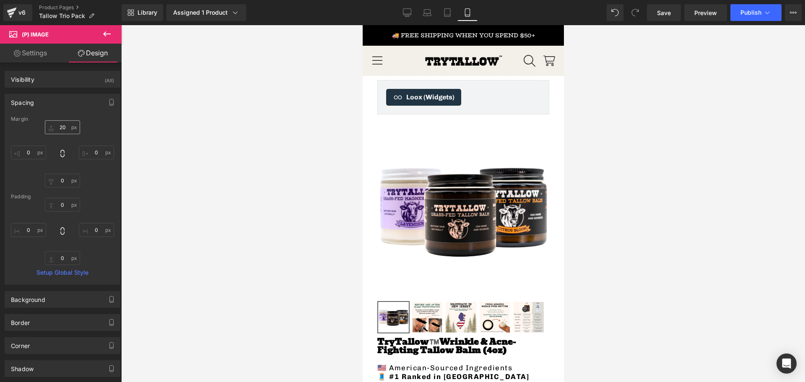
type input "0"
click at [60, 126] on input "20" at bounding box center [62, 127] width 35 height 14
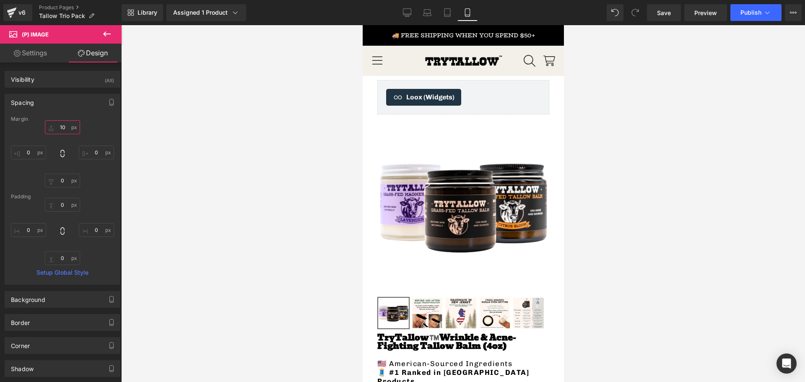
click at [58, 127] on input "10" at bounding box center [62, 127] width 35 height 14
click at [59, 127] on input "10" at bounding box center [62, 127] width 35 height 14
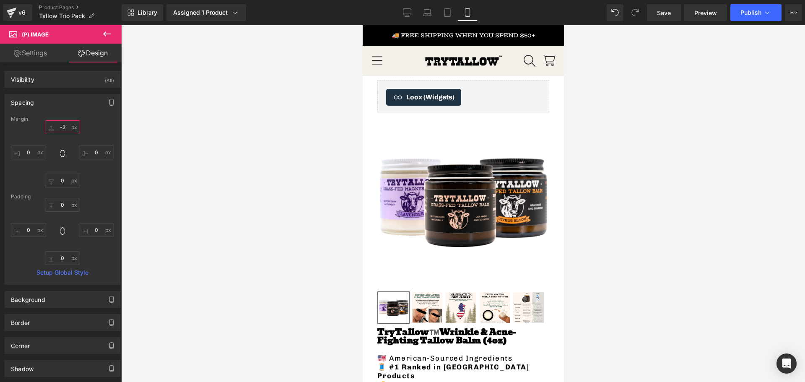
type input "-"
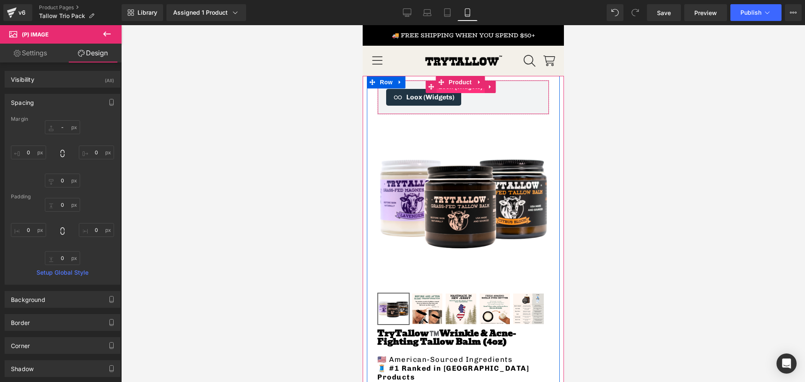
click at [474, 91] on span "Loox (Widgets)" at bounding box center [460, 87] width 48 height 13
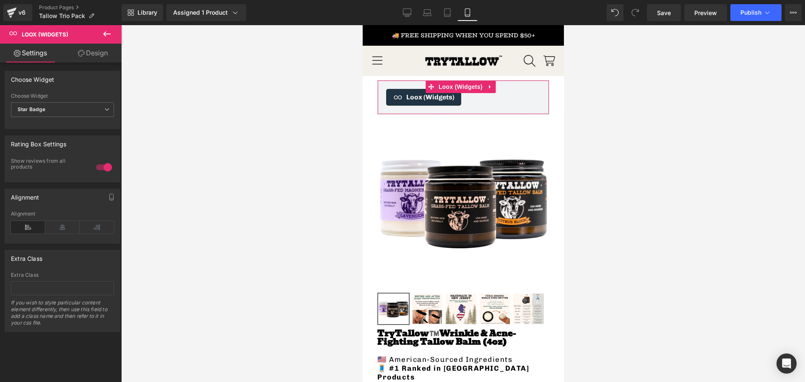
click at [87, 59] on link "Design" at bounding box center [92, 53] width 61 height 19
click at [0, 0] on div "Spacing" at bounding box center [0, 0] width 0 height 0
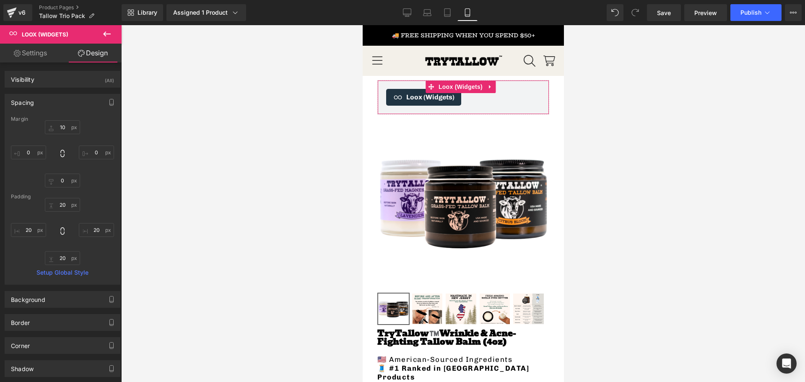
type input "10"
type input "0"
type input "20"
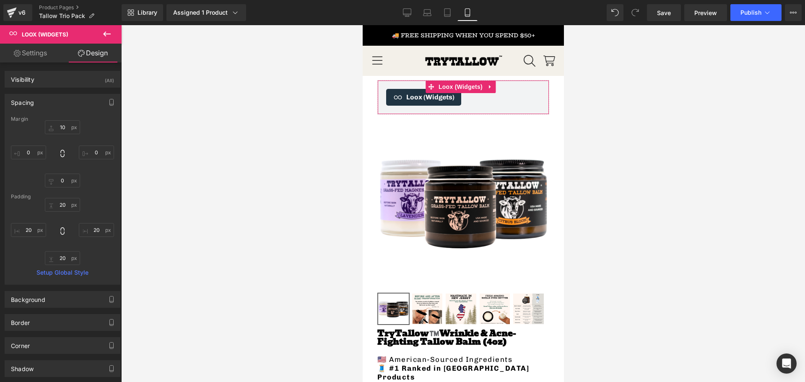
type input "20"
click at [65, 260] on input "20" at bounding box center [62, 258] width 35 height 14
click at [61, 203] on input "20" at bounding box center [62, 205] width 35 height 14
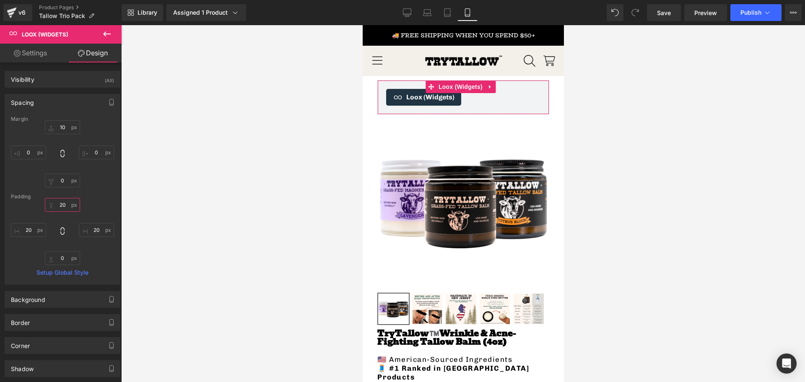
click at [61, 203] on input "20" at bounding box center [62, 205] width 35 height 14
click at [61, 203] on input "text" at bounding box center [62, 205] width 35 height 14
type input "20"
click at [64, 255] on input "text" at bounding box center [62, 258] width 35 height 14
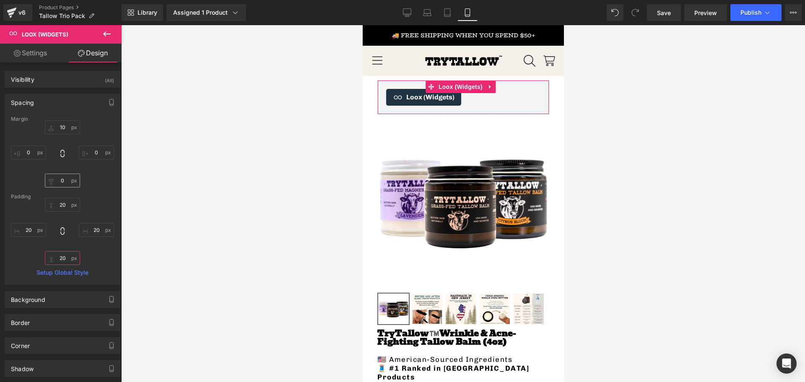
type input "20"
click at [63, 185] on input "0" at bounding box center [62, 181] width 35 height 14
type input "1-"
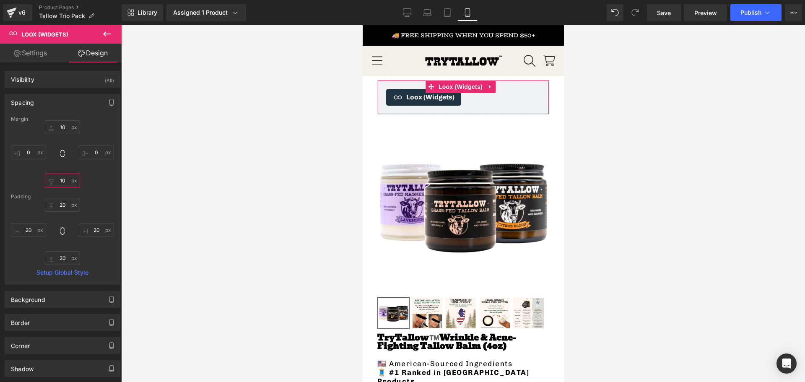
type input "1"
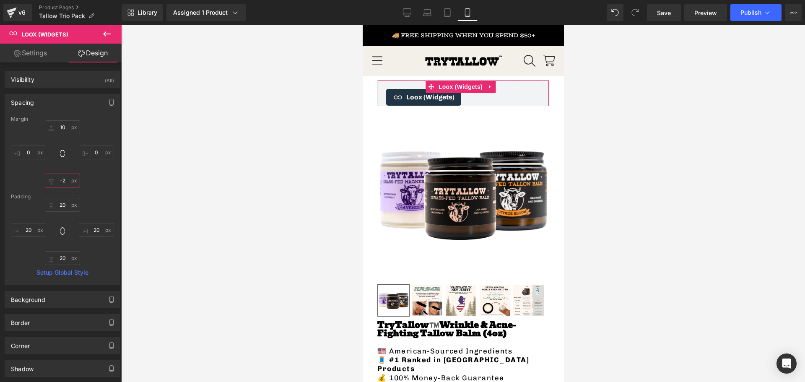
type input "-"
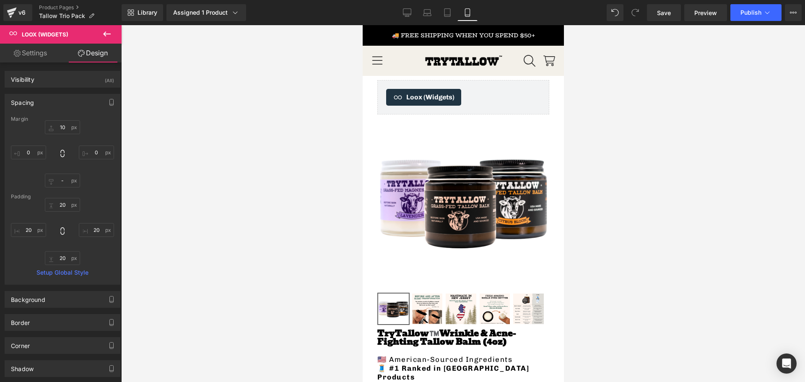
click at [283, 185] on div at bounding box center [463, 203] width 684 height 357
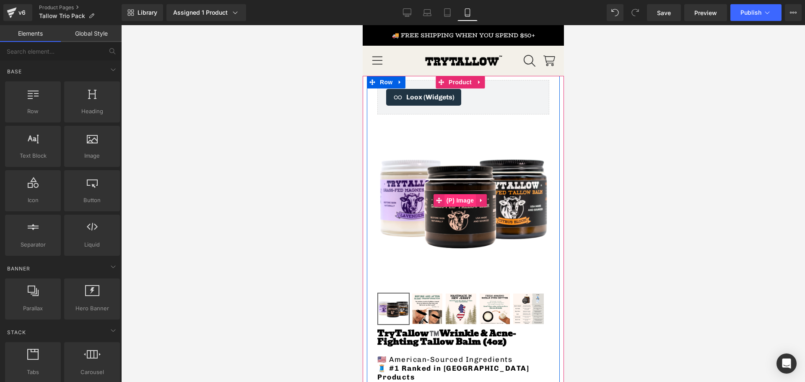
click at [459, 194] on span "(P) Image" at bounding box center [460, 200] width 32 height 13
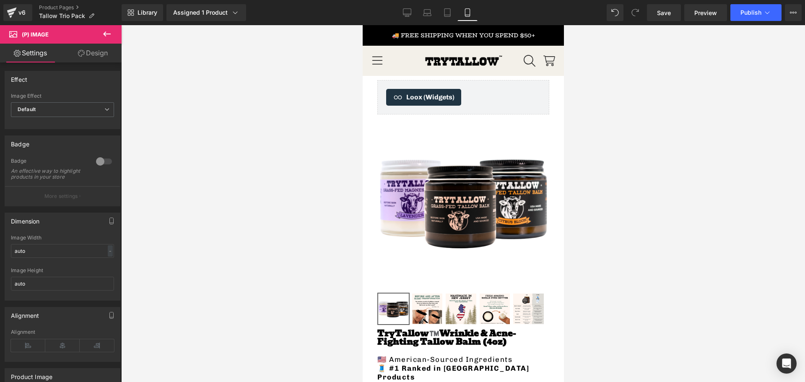
click at [86, 46] on link "Design" at bounding box center [92, 53] width 61 height 19
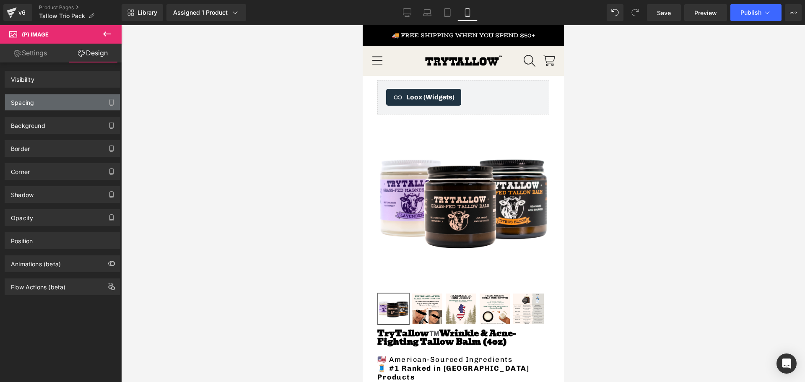
click at [44, 101] on div "Spacing" at bounding box center [62, 102] width 115 height 16
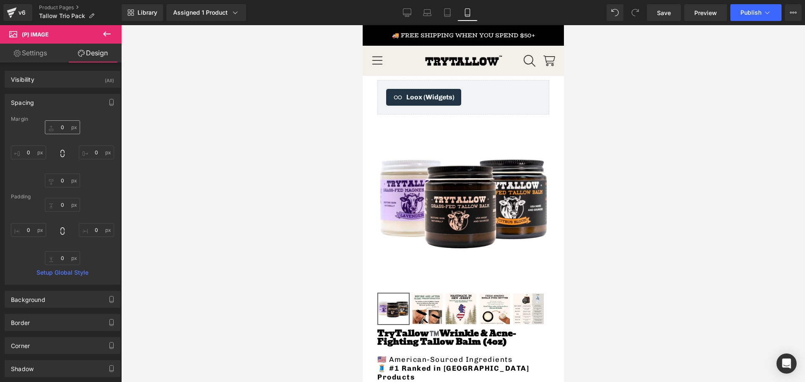
type input "0"
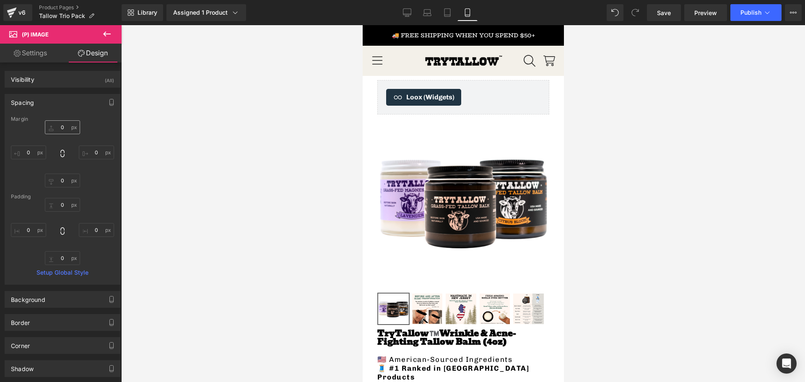
type input "0"
click at [64, 128] on input "0" at bounding box center [62, 127] width 35 height 14
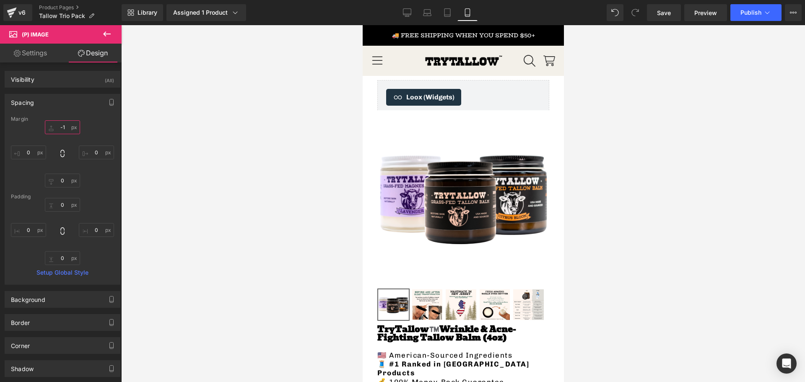
type input "-"
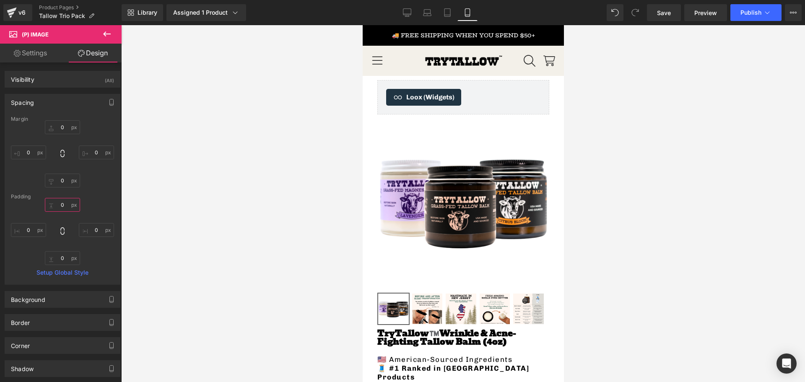
click at [58, 208] on input "0" at bounding box center [62, 205] width 35 height 14
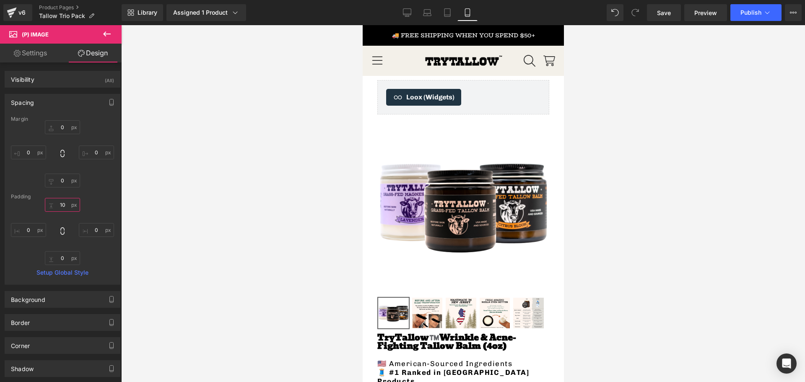
type input "1"
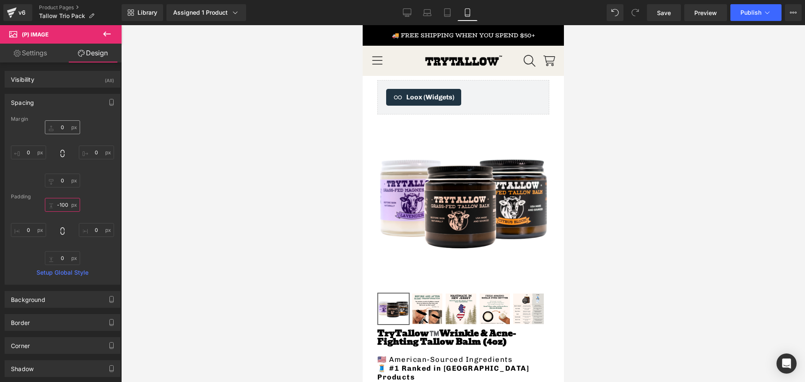
type input "-100"
click at [65, 131] on input "text" at bounding box center [62, 127] width 35 height 14
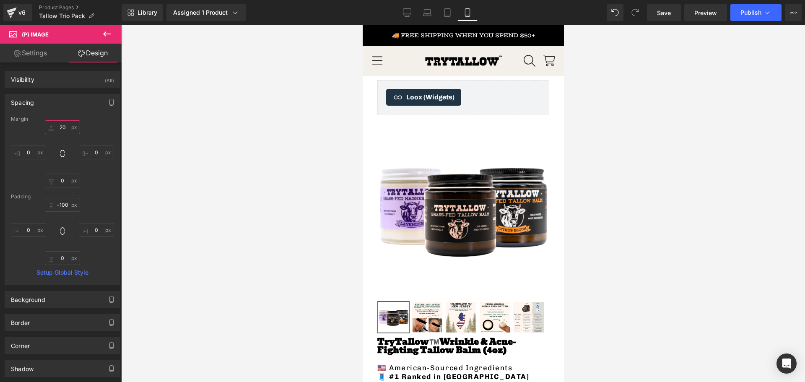
type input "2"
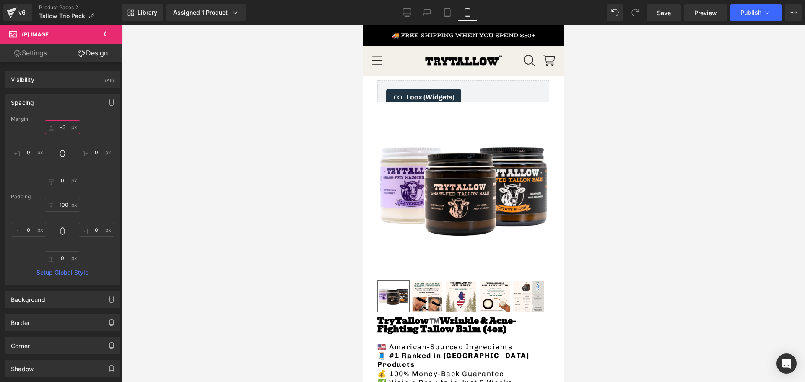
type input "-"
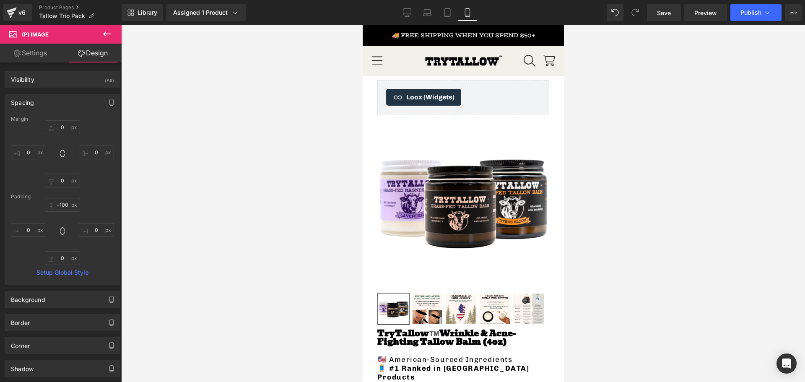
click at [221, 175] on div at bounding box center [463, 203] width 684 height 357
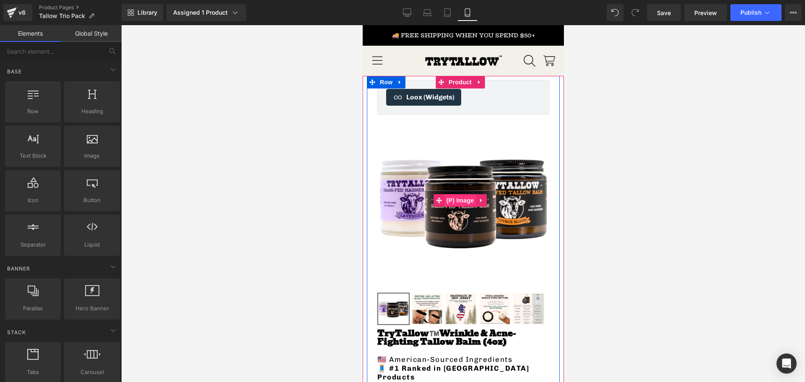
click at [464, 195] on span "(P) Image" at bounding box center [460, 200] width 32 height 13
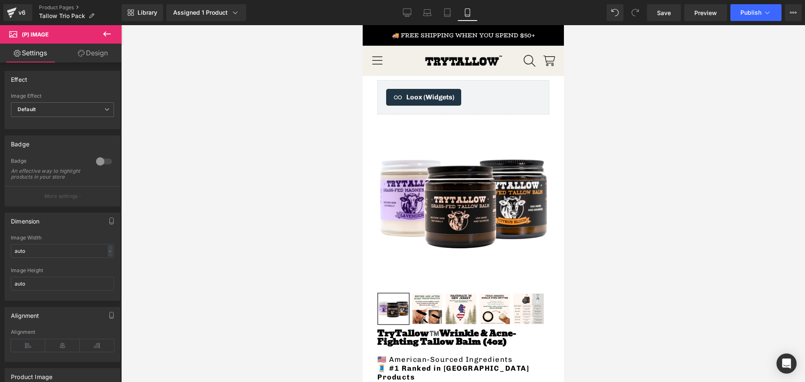
click at [93, 34] on button at bounding box center [106, 34] width 29 height 18
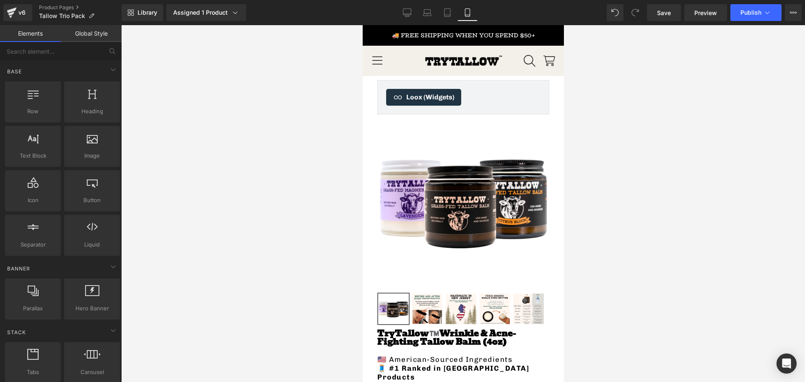
click at [86, 31] on link "Global Style" at bounding box center [91, 33] width 61 height 17
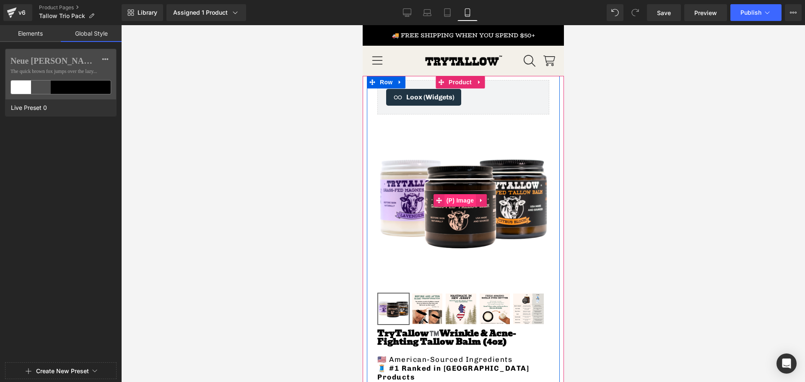
click at [437, 189] on img at bounding box center [463, 200] width 172 height 172
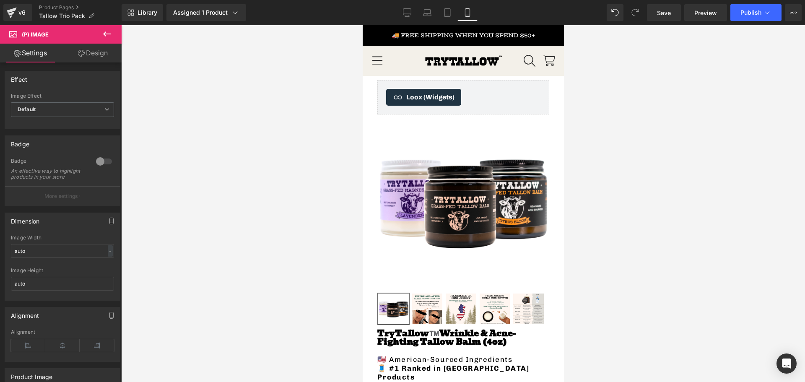
click at [87, 55] on link "Design" at bounding box center [92, 53] width 61 height 19
click at [0, 0] on div "Spacing" at bounding box center [0, 0] width 0 height 0
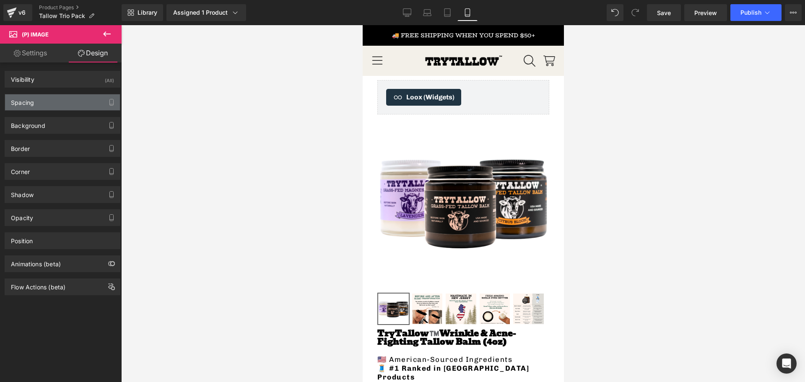
click at [36, 101] on div "Spacing" at bounding box center [62, 102] width 115 height 16
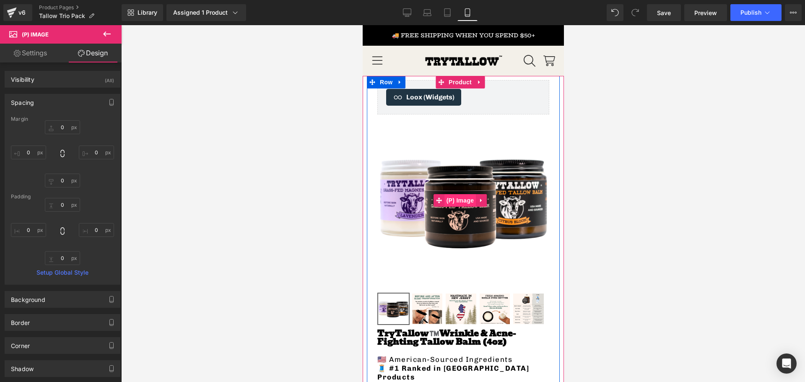
click at [456, 197] on span "(P) Image" at bounding box center [460, 200] width 32 height 13
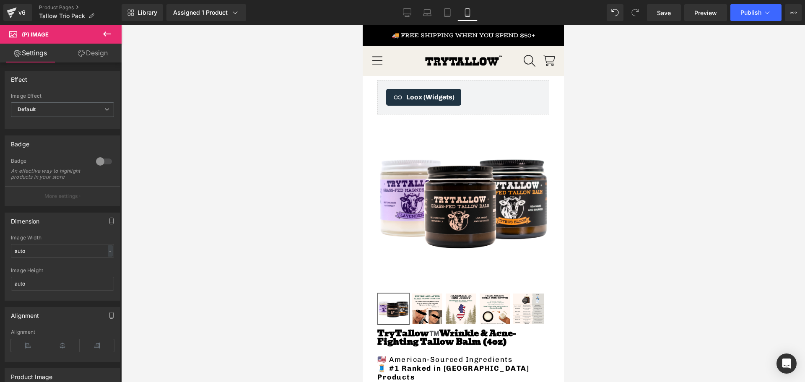
click at [78, 57] on link "Design" at bounding box center [92, 53] width 61 height 19
click at [0, 0] on div "Spacing" at bounding box center [0, 0] width 0 height 0
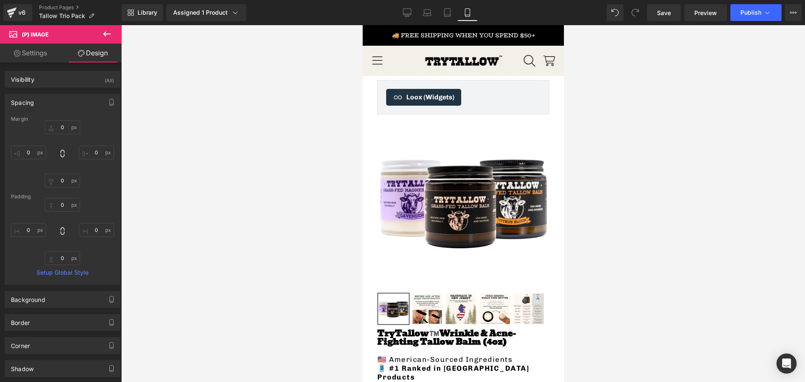
type input "0"
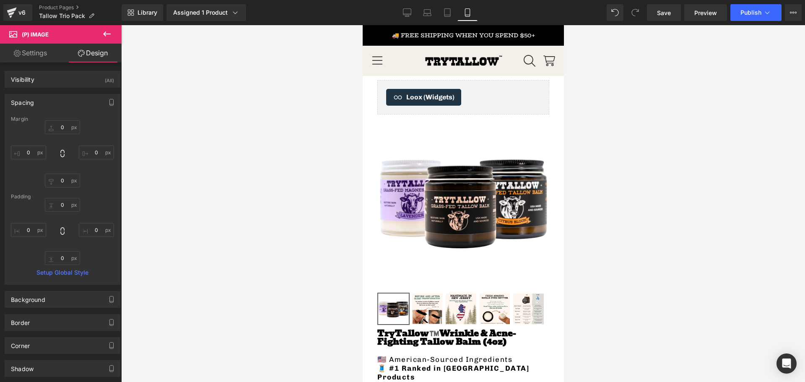
type input "0"
click at [318, 194] on div at bounding box center [463, 203] width 684 height 357
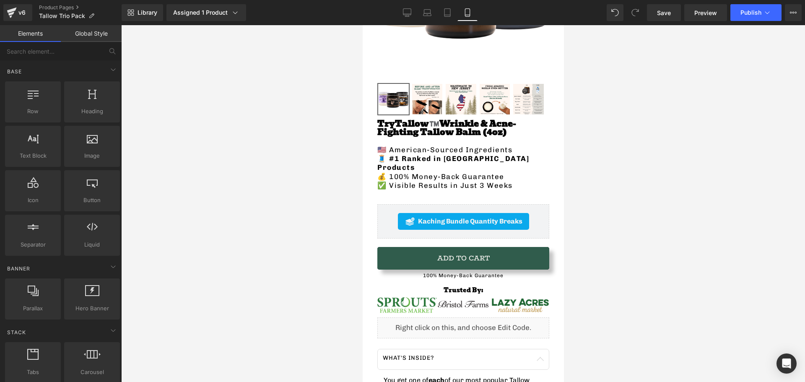
scroll to position [168, 0]
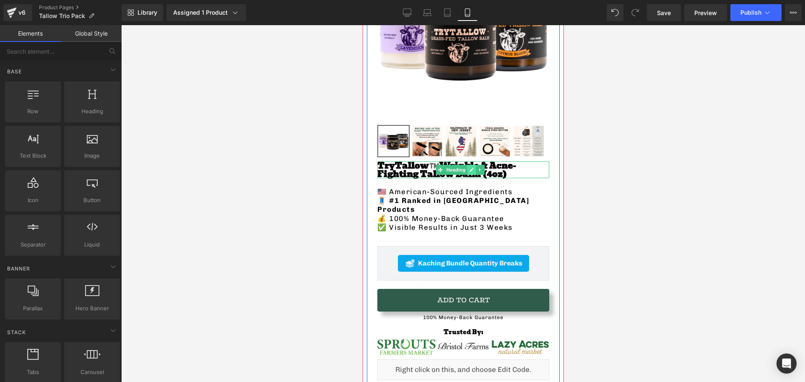
click at [467, 166] on link at bounding box center [471, 170] width 9 height 10
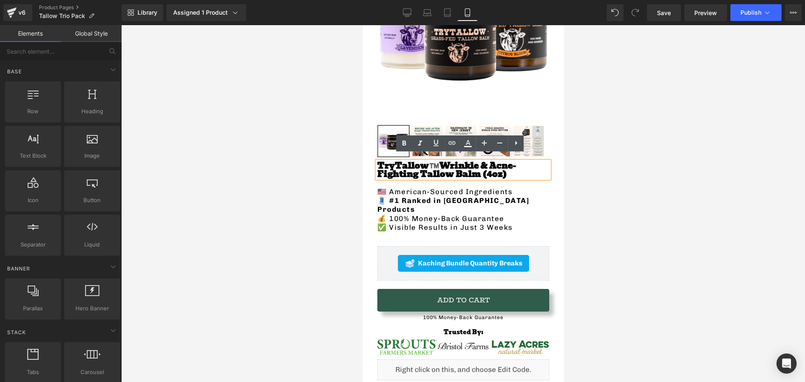
click at [430, 171] on span "Wrinkle & Acne-Fighting Tallow Balm (4oz)" at bounding box center [446, 170] width 139 height 22
click at [432, 169] on span "Wrinkle & Acne-Fighting Tallow Balm (4oz)" at bounding box center [446, 170] width 139 height 22
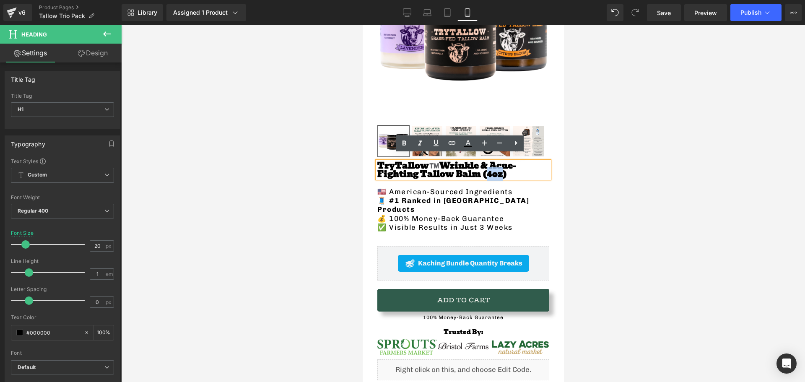
click at [430, 169] on span "Wrinkle & Acne-Fighting Tallow Balm (4oz)" at bounding box center [446, 170] width 139 height 22
click at [307, 165] on div at bounding box center [463, 203] width 684 height 357
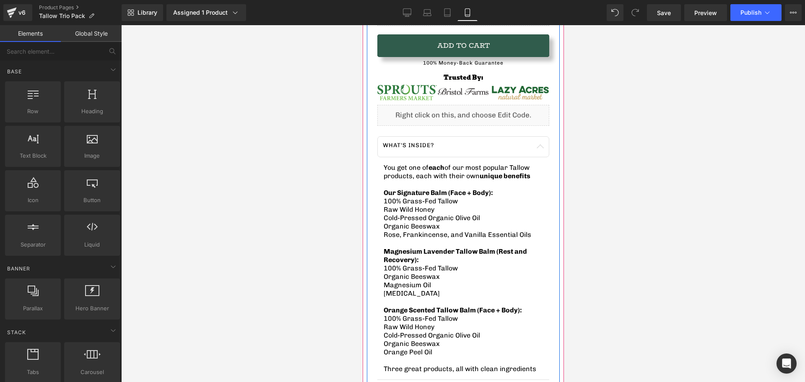
scroll to position [461, 0]
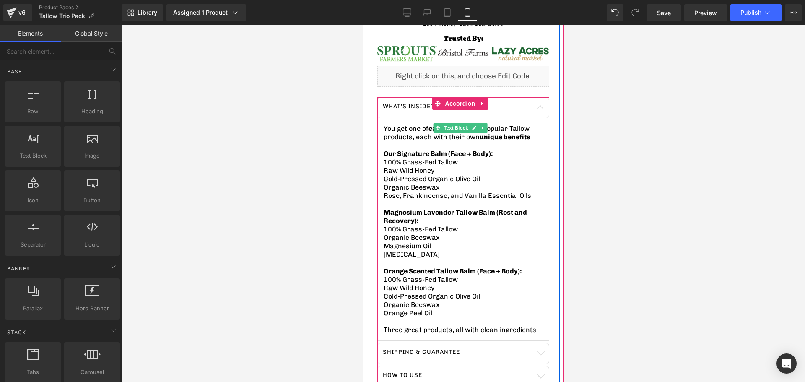
click at [512, 208] on span "Magnesium Lavender Tallow Balm (Rest and Recovery):" at bounding box center [454, 216] width 143 height 16
click at [514, 208] on span "Magnesium Lavender Tallow Balm (Rest and Recovery):" at bounding box center [454, 216] width 143 height 16
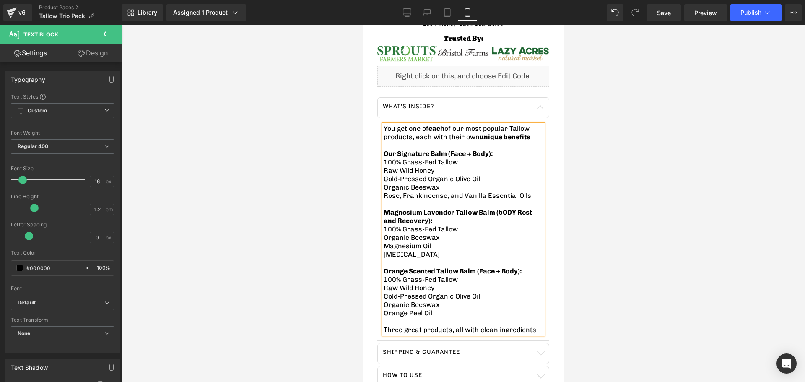
click at [511, 208] on span "Magnesium Lavender Tallow Balm (bODY Rest and Recovery):" at bounding box center [457, 216] width 148 height 16
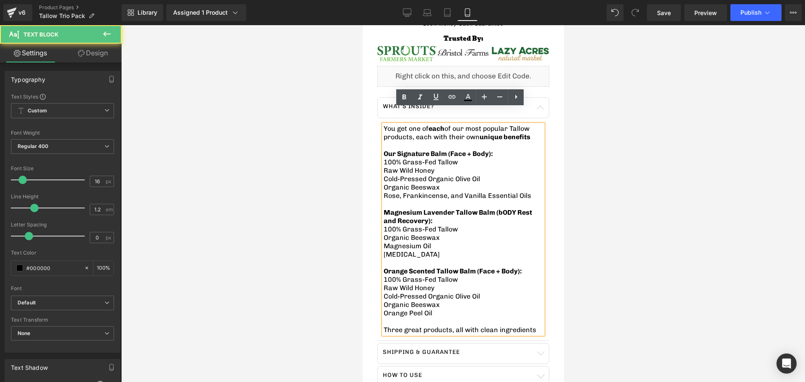
click at [513, 208] on span "Magnesium Lavender Tallow Balm (bODY Rest and Recovery):" at bounding box center [457, 216] width 148 height 16
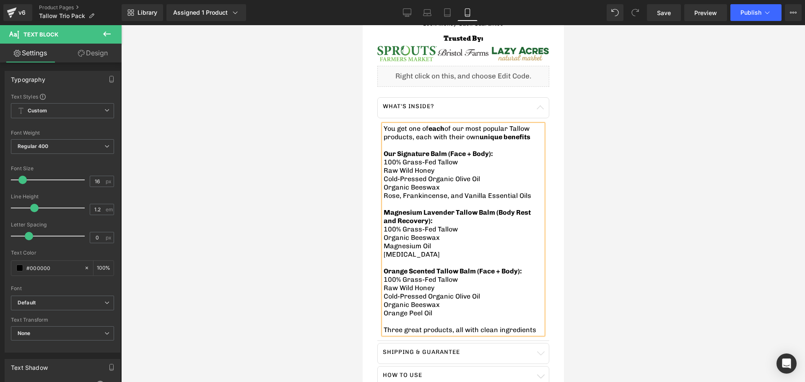
click at [313, 183] on div at bounding box center [463, 203] width 684 height 357
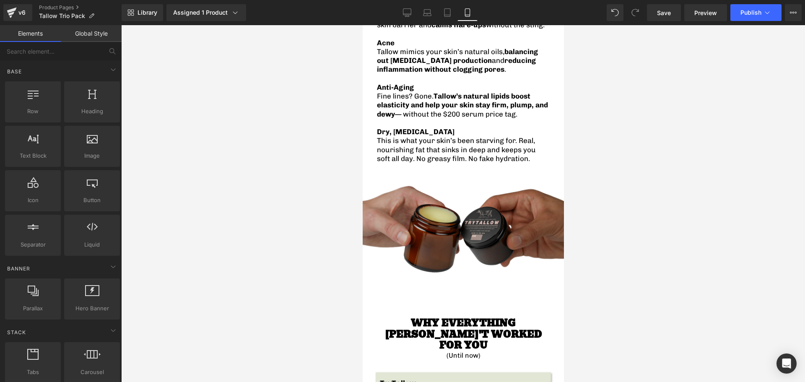
scroll to position [1048, 0]
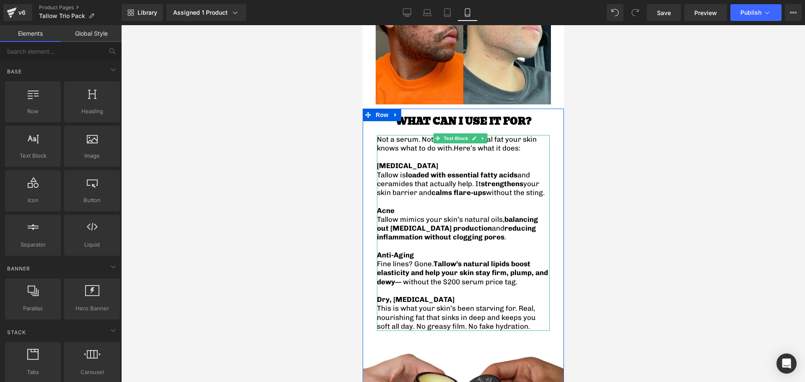
click at [434, 295] on p at bounding box center [463, 290] width 173 height 9
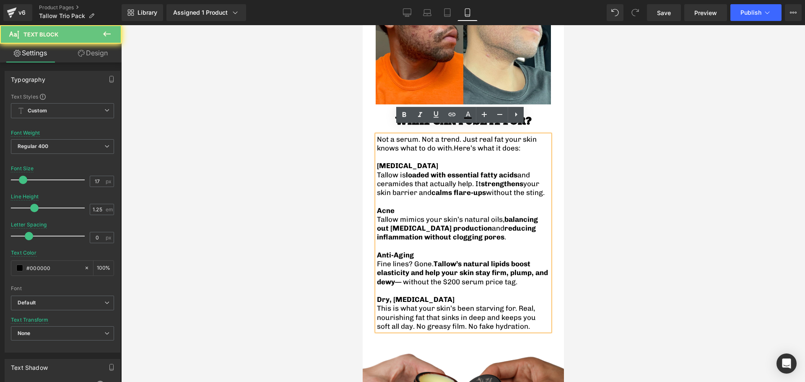
click at [415, 286] on span "Fine lines? Gone. Tallow’s natural lipids boost elasticity and help your skin s…" at bounding box center [462, 273] width 171 height 26
click at [428, 286] on p "Fine lines? Gone. Tallow’s natural lipids boost elasticity and help your skin s…" at bounding box center [463, 273] width 173 height 27
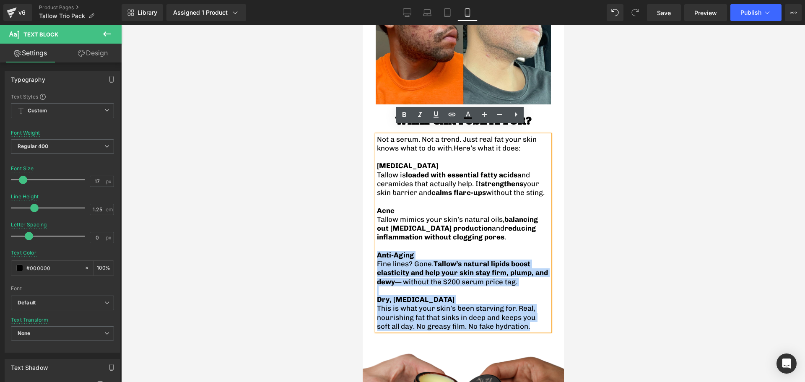
drag, startPoint x: 509, startPoint y: 341, endPoint x: 379, endPoint y: 261, distance: 153.0
click at [379, 261] on div "Not a serum. Not a trend. Just real fat your skin knows what to do with. Here’s…" at bounding box center [463, 233] width 173 height 196
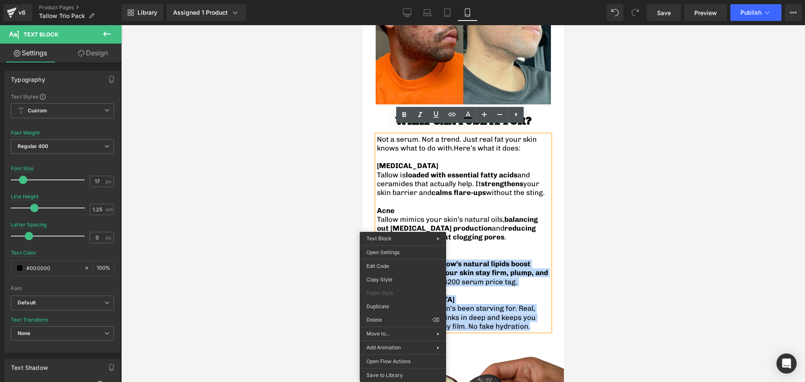
click at [486, 276] on strong "Tallow’s natural lipids boost elasticity and help your skin stay firm, plump, a…" at bounding box center [462, 273] width 171 height 26
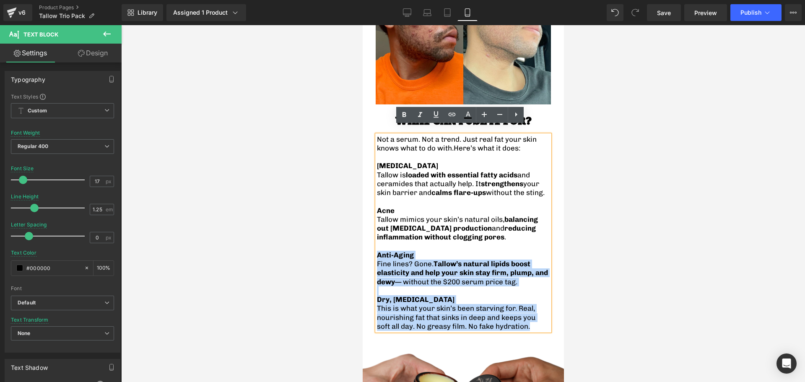
drag, startPoint x: 513, startPoint y: 341, endPoint x: 373, endPoint y: 257, distance: 163.6
click at [373, 257] on div "WHAT CAN I USE IT FOR? Heading Not a serum. Not a trend. Just real fat your ski…" at bounding box center [462, 220] width 201 height 223
copy div "Anti-Aging Fine lines? Gone. Tallow’s natural lipids boost elasticity and help …"
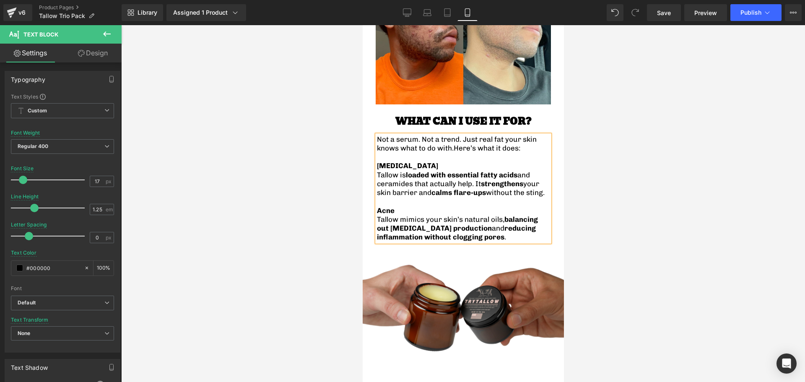
click at [377, 153] on div "Not a serum. Not a trend. Just real fat your skin knows what to do with. Here’s…" at bounding box center [463, 188] width 173 height 107
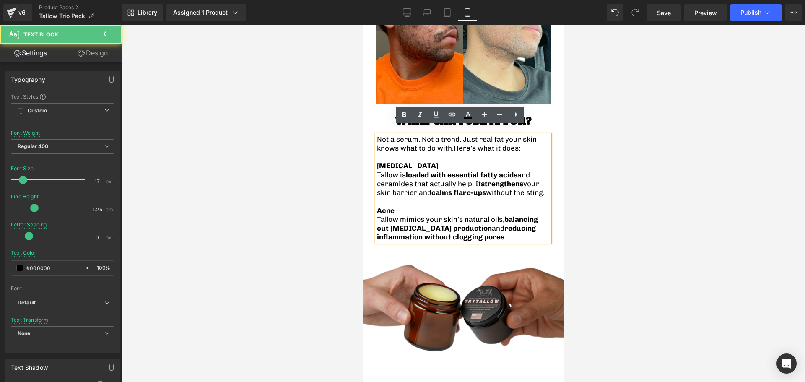
click at [377, 158] on div "Not a serum. Not a trend. Just real fat your skin knows what to do with. Here’s…" at bounding box center [463, 188] width 173 height 107
click at [378, 161] on strong "[MEDICAL_DATA]" at bounding box center [407, 165] width 61 height 8
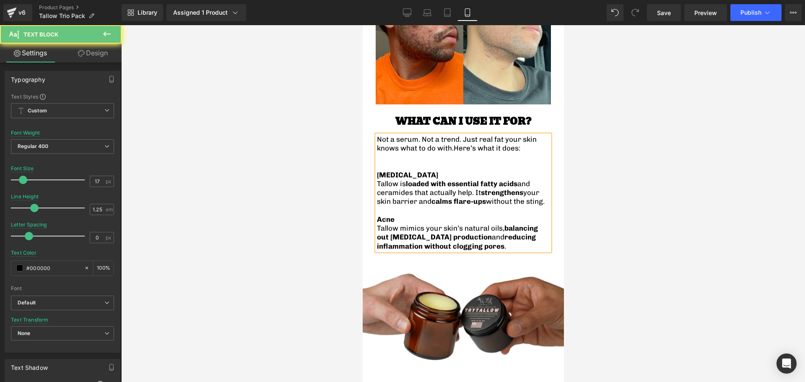
click at [378, 153] on p at bounding box center [463, 157] width 173 height 9
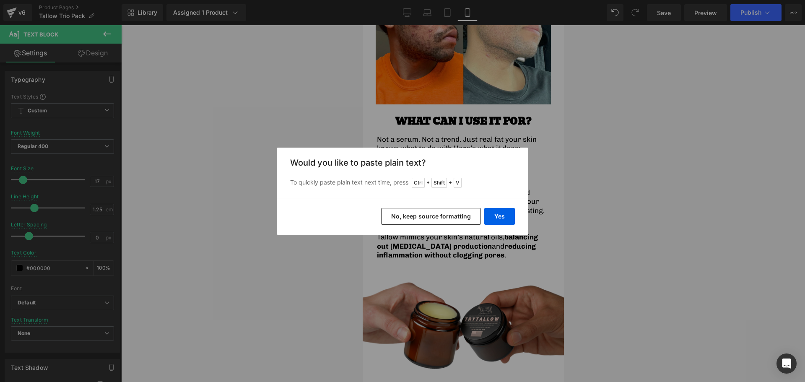
click at [401, 221] on button "No, keep source formatting" at bounding box center [431, 216] width 100 height 17
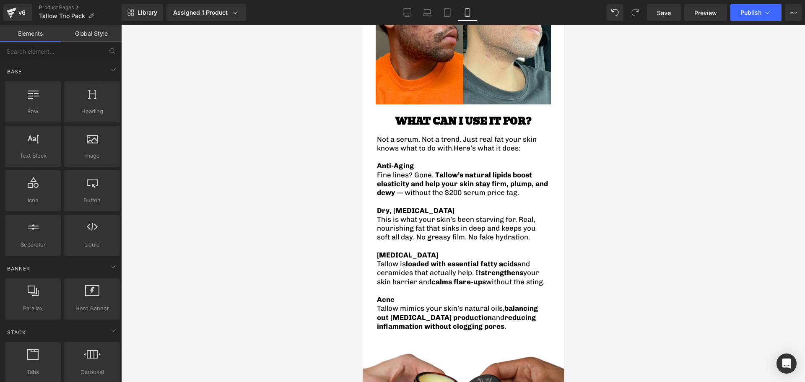
click at [274, 190] on div at bounding box center [463, 203] width 684 height 357
click at [750, 15] on span "Publish" at bounding box center [751, 12] width 21 height 7
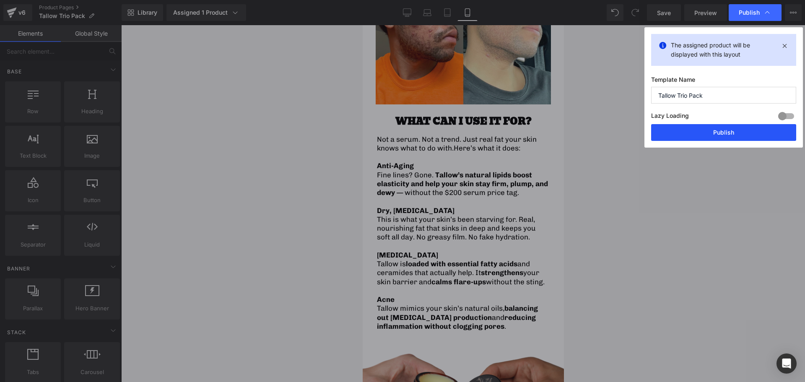
click at [689, 136] on button "Publish" at bounding box center [723, 132] width 145 height 17
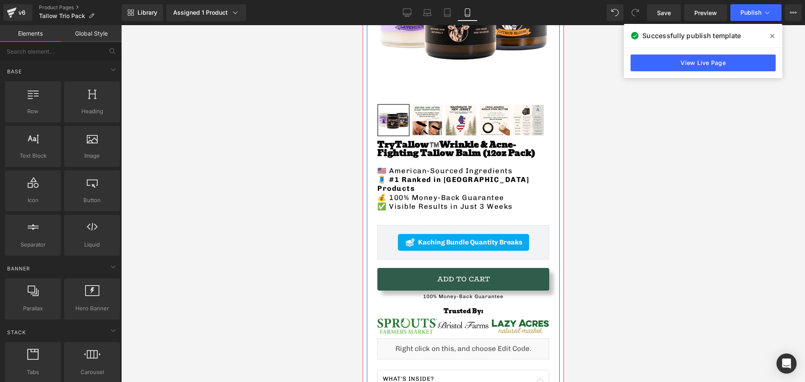
scroll to position [210, 0]
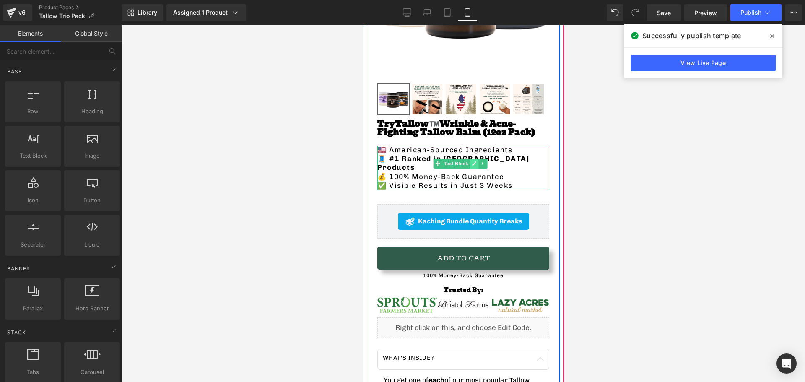
click at [475, 161] on icon at bounding box center [473, 163] width 5 height 5
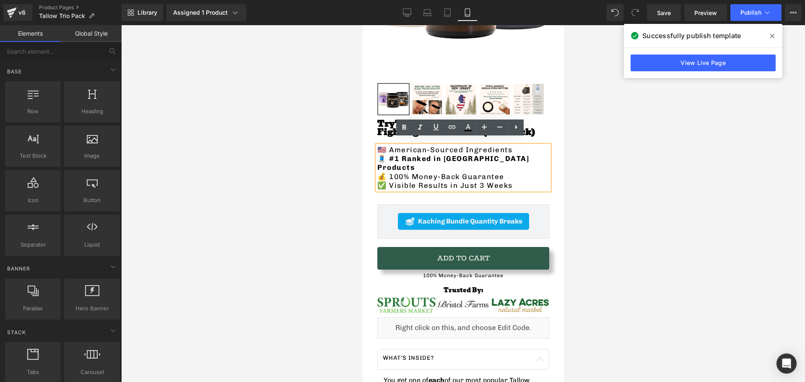
click at [532, 154] on p "🧵 #1 Ranked in Tallow Products" at bounding box center [463, 163] width 172 height 18
click at [523, 154] on strong "🧵 #1 Ranked in Tallow Products" at bounding box center [453, 162] width 152 height 17
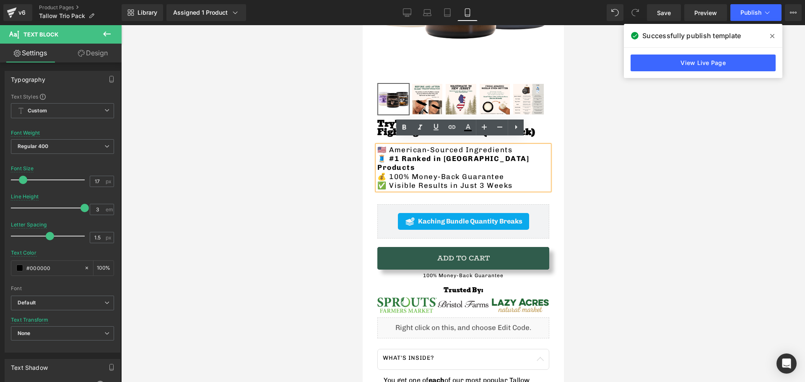
click at [524, 154] on p "🧵 #1 Ranked in Tallow Products" at bounding box center [463, 163] width 172 height 18
click at [529, 154] on p "🧵 #1 Ranked in Tallow Products" at bounding box center [463, 163] width 172 height 18
click at [448, 154] on strong "🧵 #1 Ranked in Tallow Products" at bounding box center [453, 162] width 152 height 17
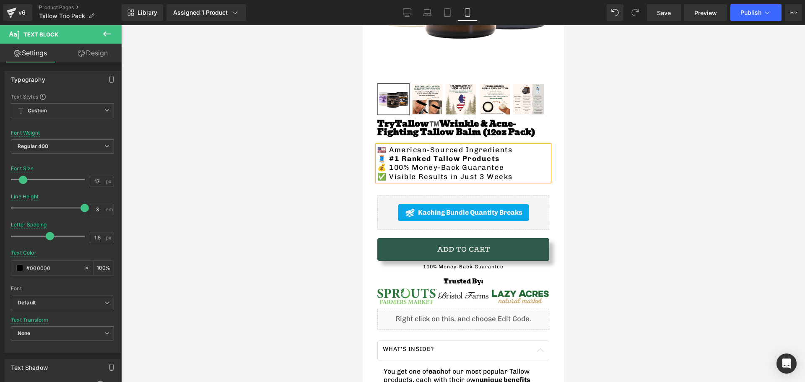
click at [332, 165] on div at bounding box center [463, 203] width 684 height 357
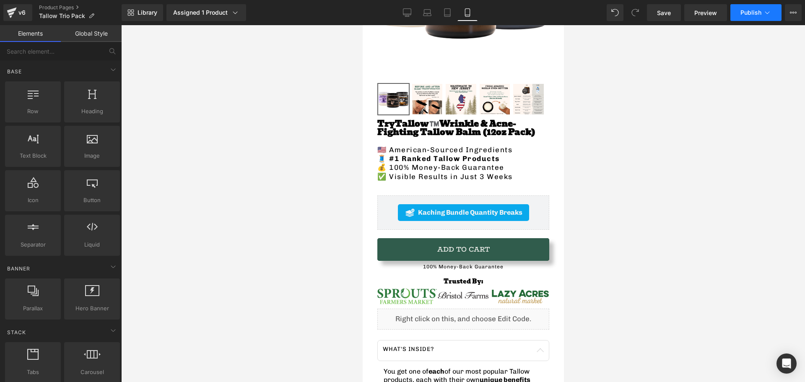
click at [754, 19] on button "Publish" at bounding box center [755, 12] width 51 height 17
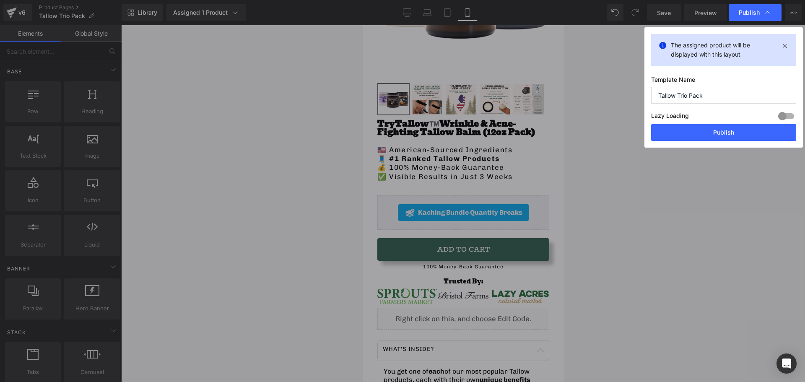
click at [697, 131] on button "Publish" at bounding box center [723, 132] width 145 height 17
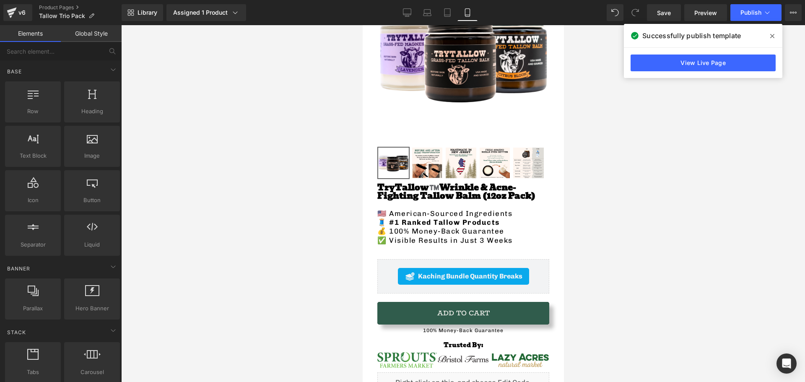
scroll to position [126, 0]
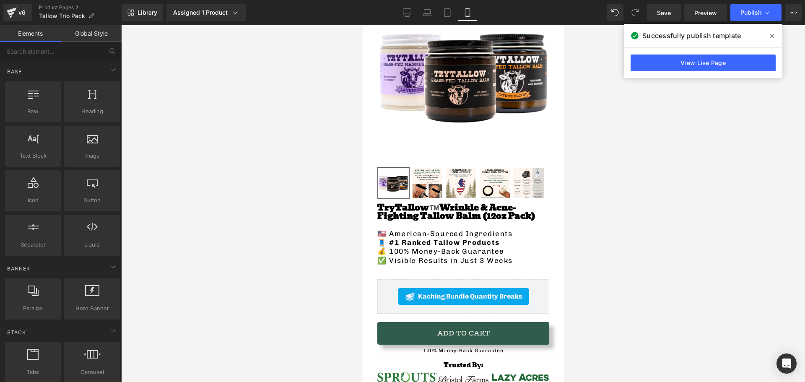
click at [771, 34] on icon at bounding box center [772, 36] width 4 height 7
